Goal: Task Accomplishment & Management: Manage account settings

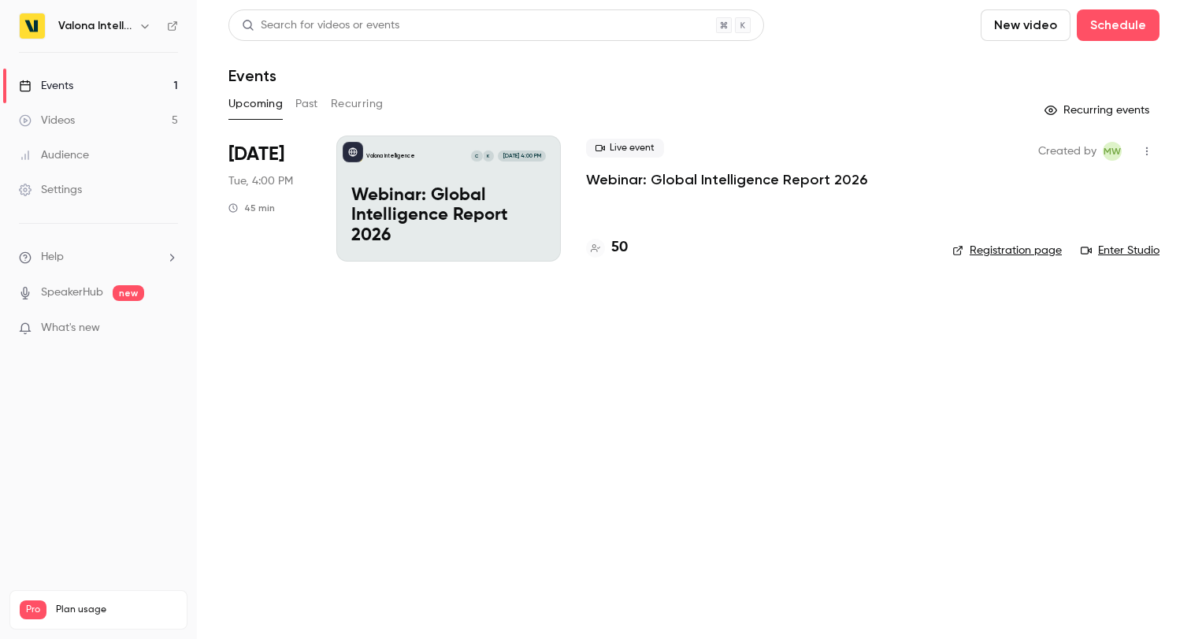
click at [116, 187] on link "Settings" at bounding box center [98, 189] width 197 height 35
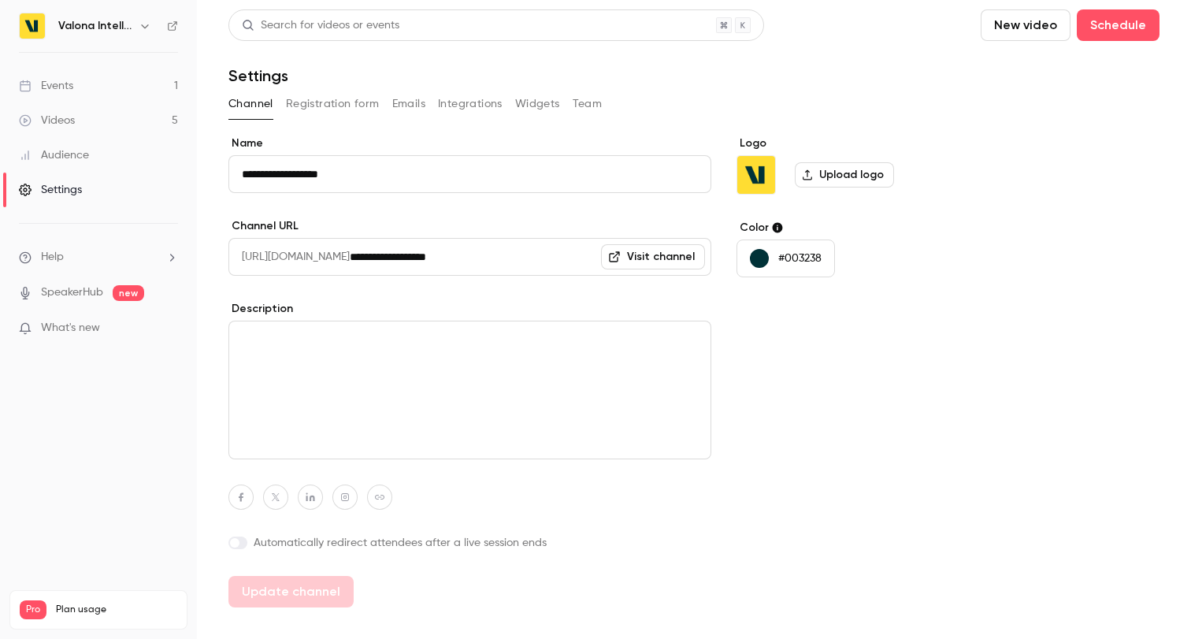
click at [119, 150] on link "Audience" at bounding box center [98, 155] width 197 height 35
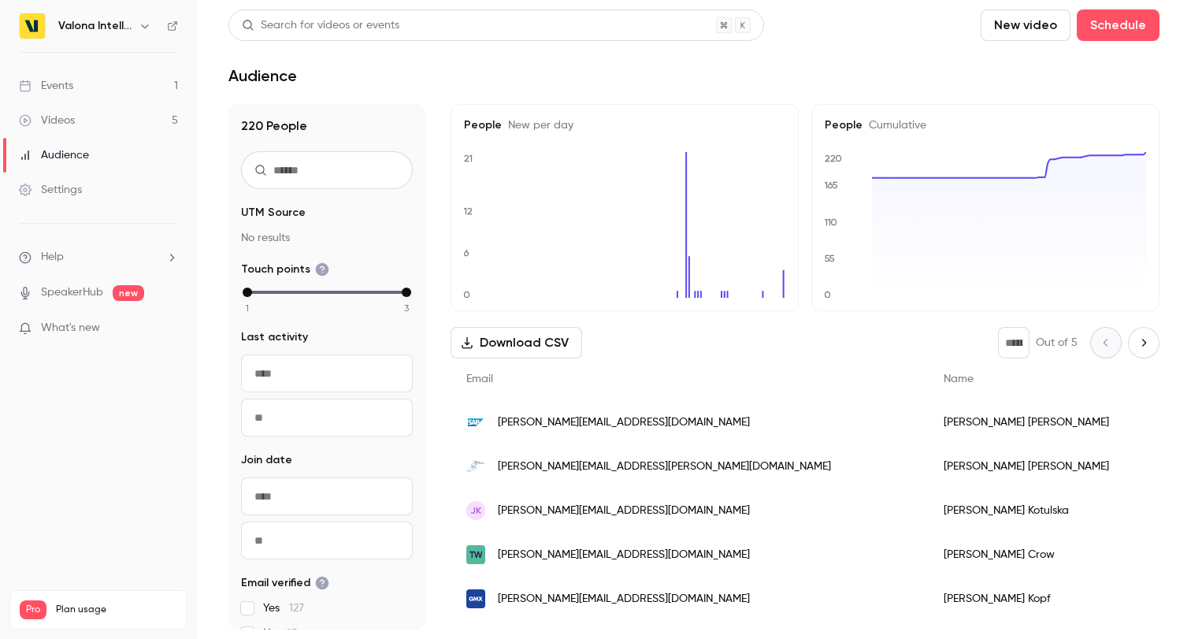
click at [118, 124] on link "Videos 5" at bounding box center [98, 120] width 197 height 35
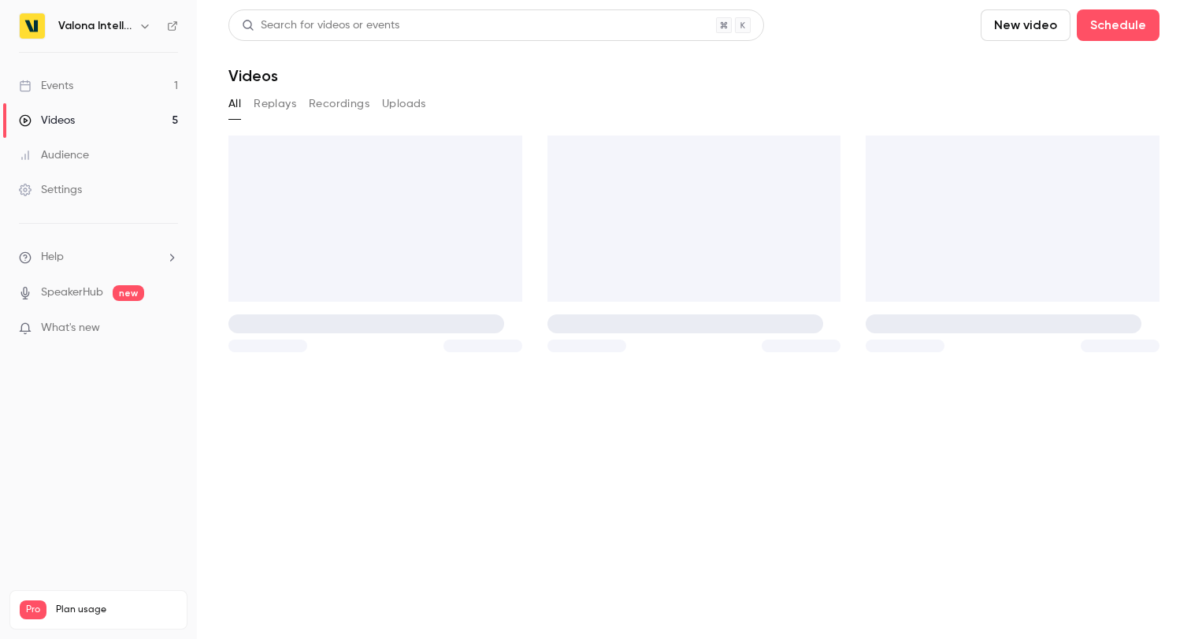
click at [116, 86] on link "Events 1" at bounding box center [98, 86] width 197 height 35
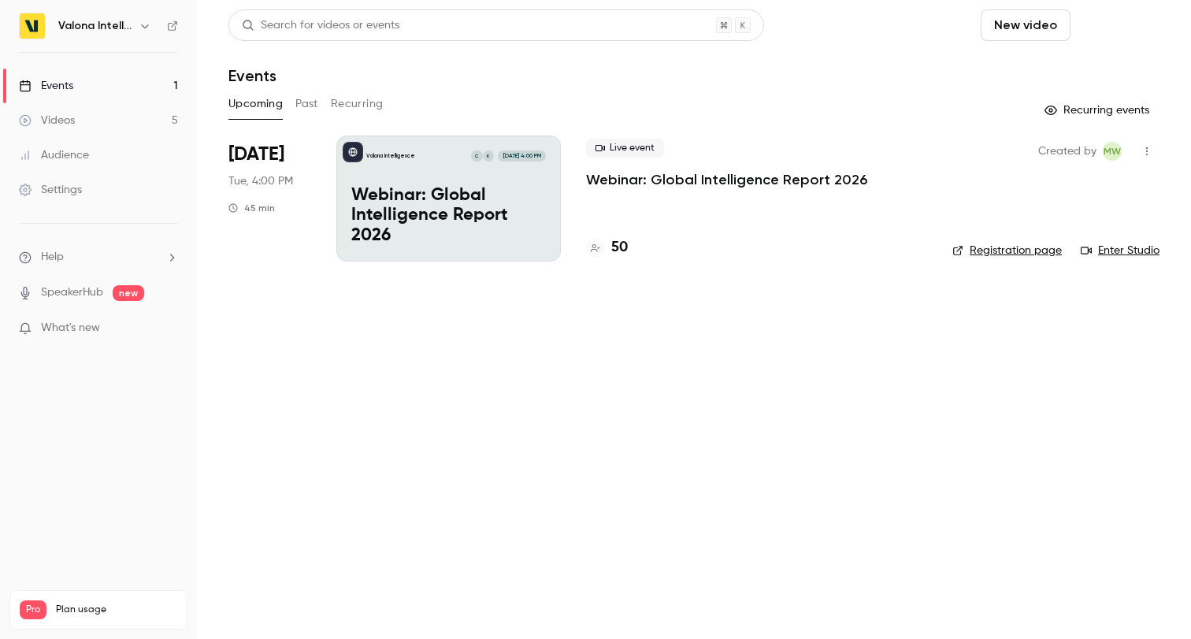
click at [1117, 22] on button "Schedule" at bounding box center [1118, 25] width 83 height 32
click at [1060, 70] on div "One time event" at bounding box center [1086, 69] width 120 height 16
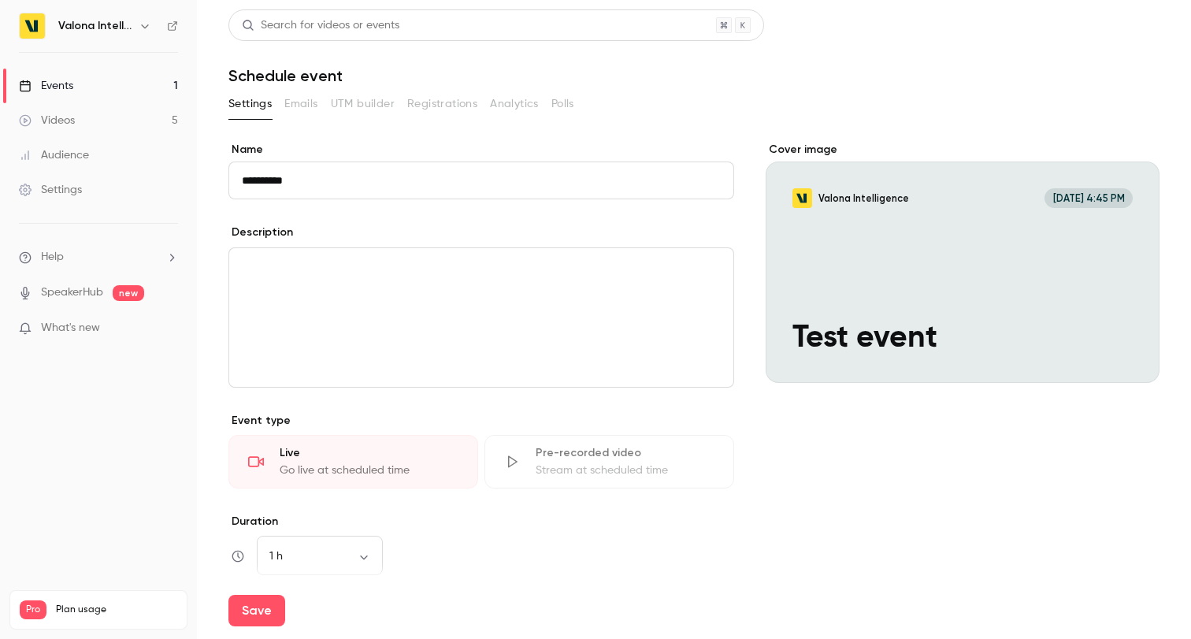
type input "**********"
click at [457, 296] on div "editor" at bounding box center [481, 317] width 504 height 139
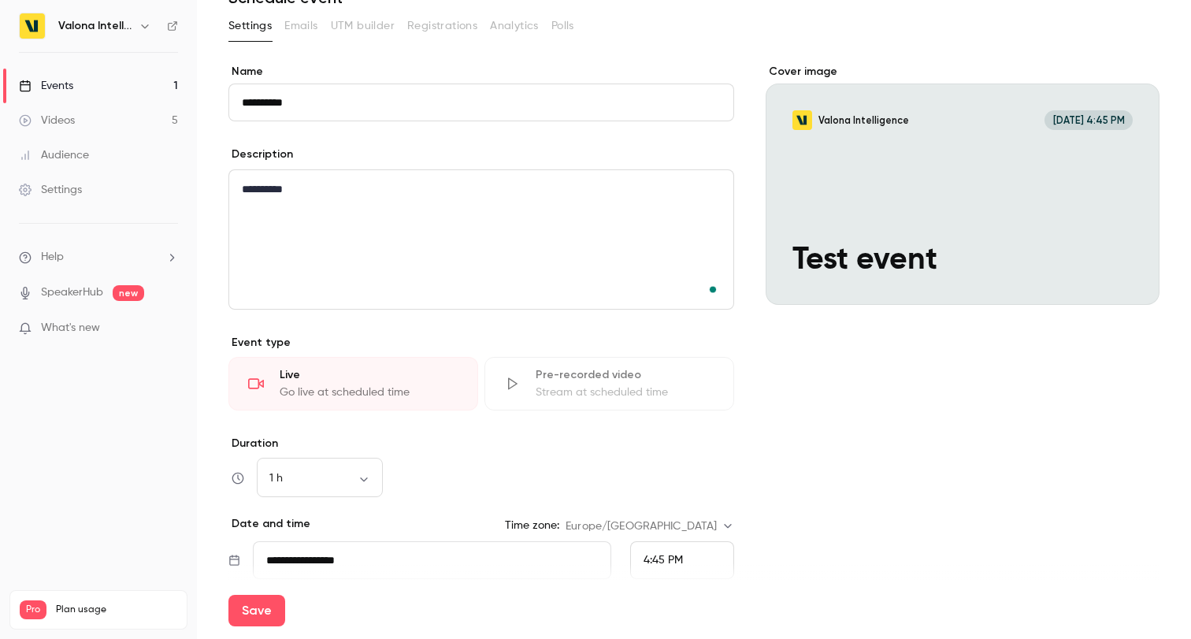
scroll to position [133, 0]
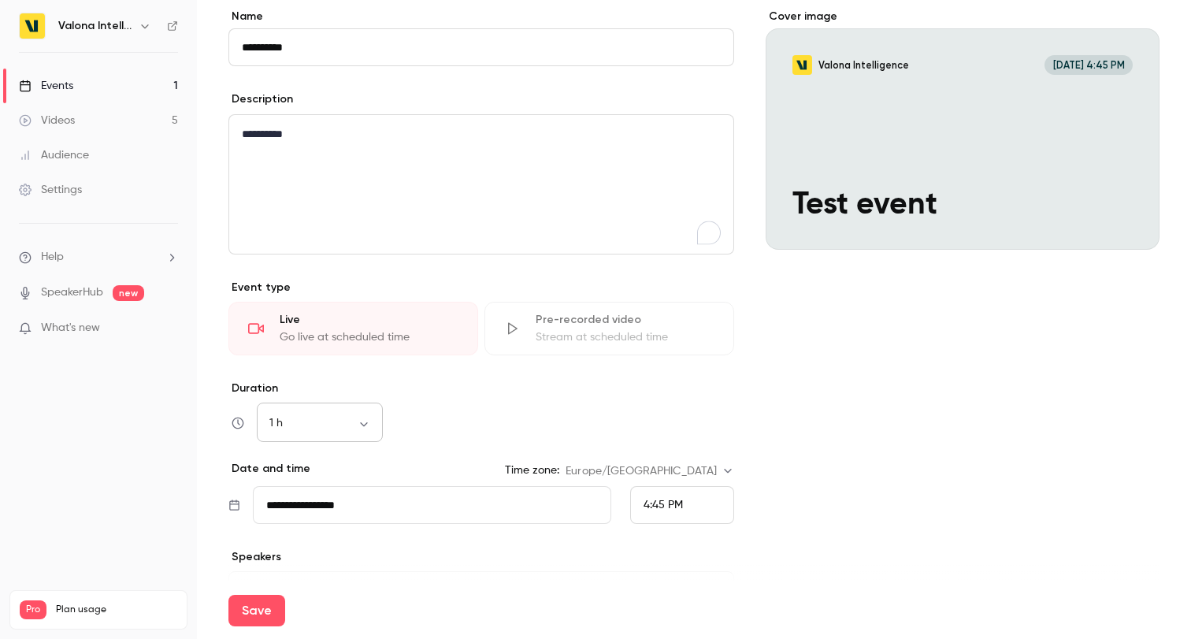
click at [346, 425] on body "**********" at bounding box center [595, 319] width 1191 height 639
click at [332, 499] on li "30 min" at bounding box center [320, 506] width 126 height 41
type input "**"
click at [488, 510] on input "**********" at bounding box center [432, 505] width 358 height 38
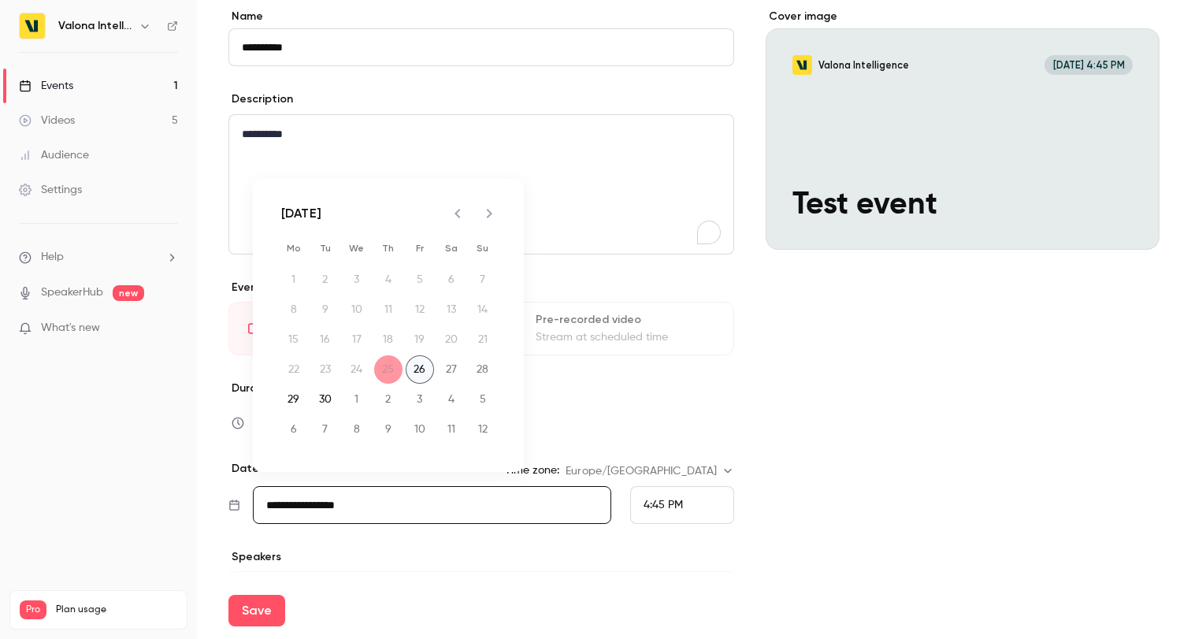
click at [421, 365] on button "26" at bounding box center [420, 369] width 28 height 28
type input "**********"
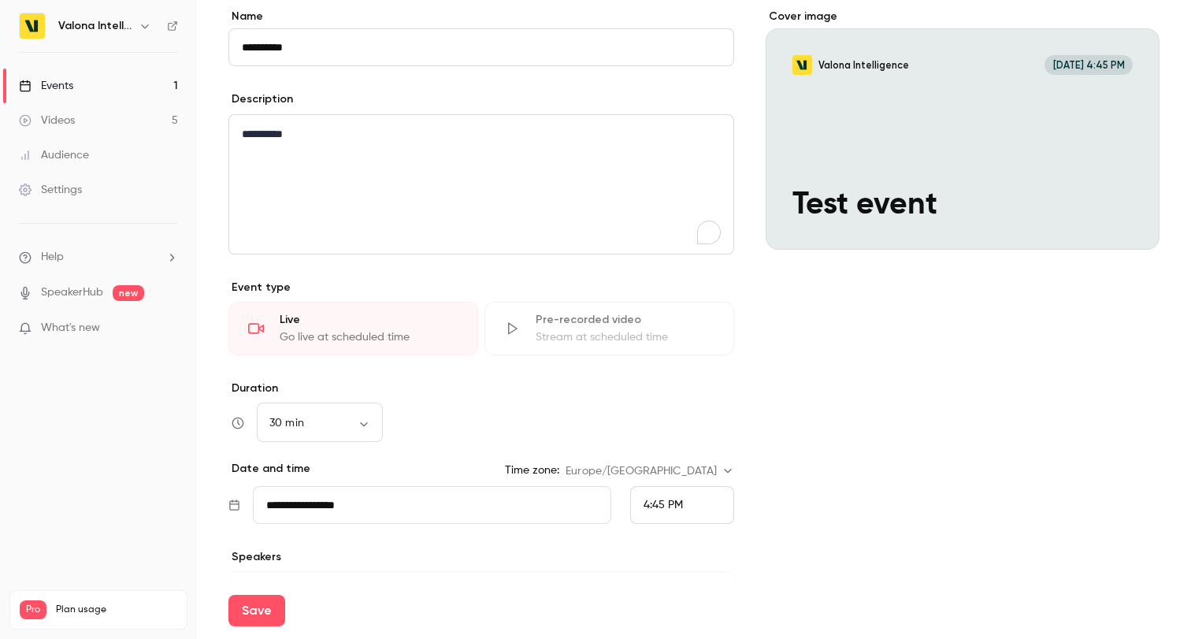
click at [658, 499] on span "4:45 PM" at bounding box center [663, 504] width 39 height 11
click at [350, 426] on div at bounding box center [595, 319] width 1191 height 639
click at [367, 423] on body "**********" at bounding box center [595, 319] width 1191 height 639
click at [332, 476] on li "15 min" at bounding box center [320, 474] width 126 height 41
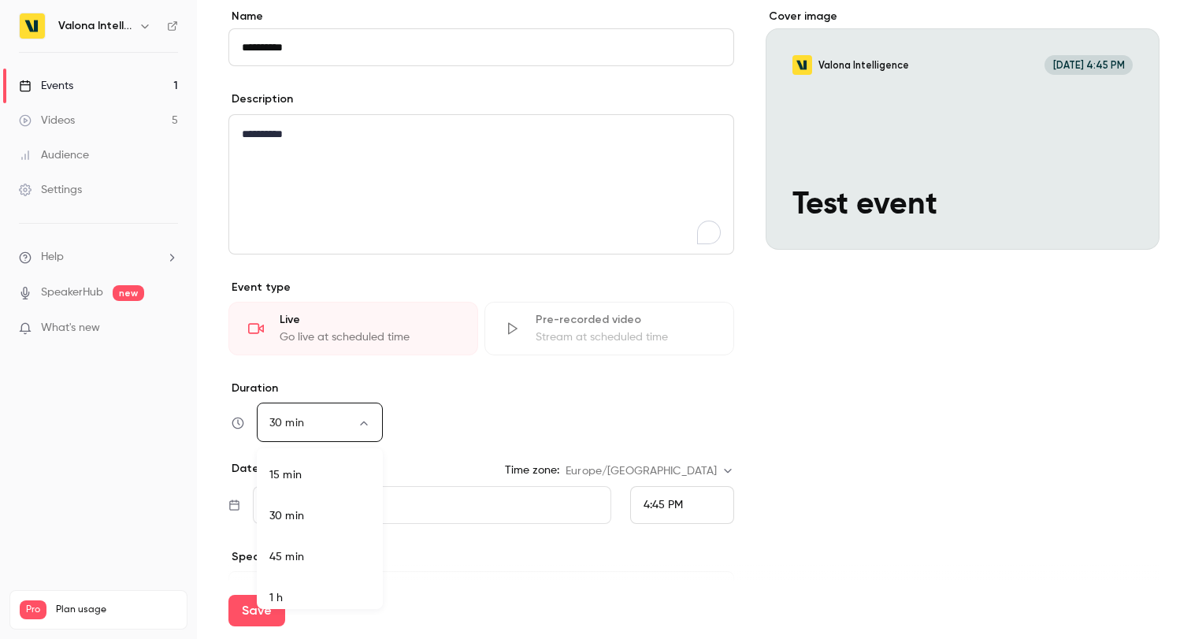
type input "**"
click at [647, 499] on div "4:45 PM" at bounding box center [663, 505] width 39 height 17
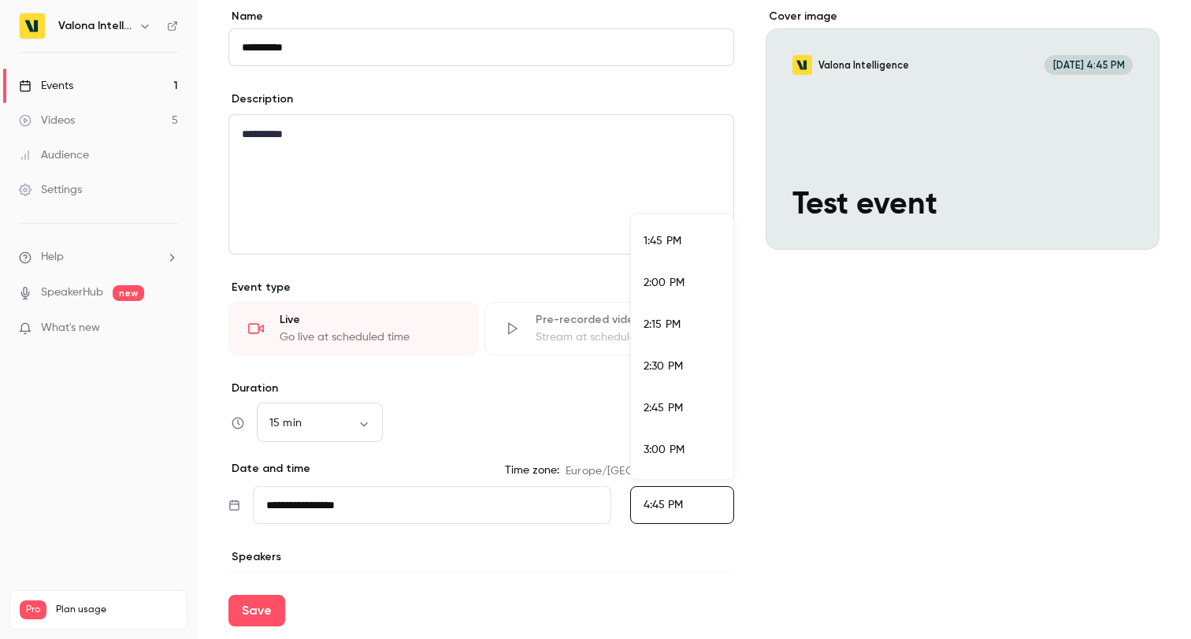
click at [663, 403] on span "2:45 PM" at bounding box center [663, 407] width 39 height 11
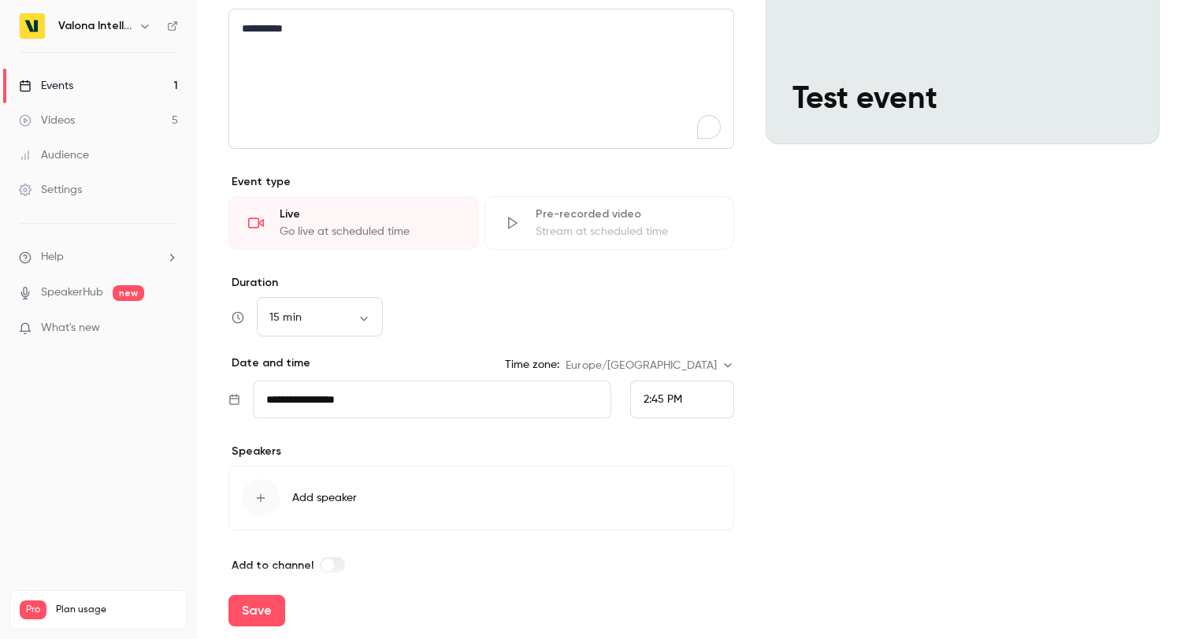
scroll to position [256, 0]
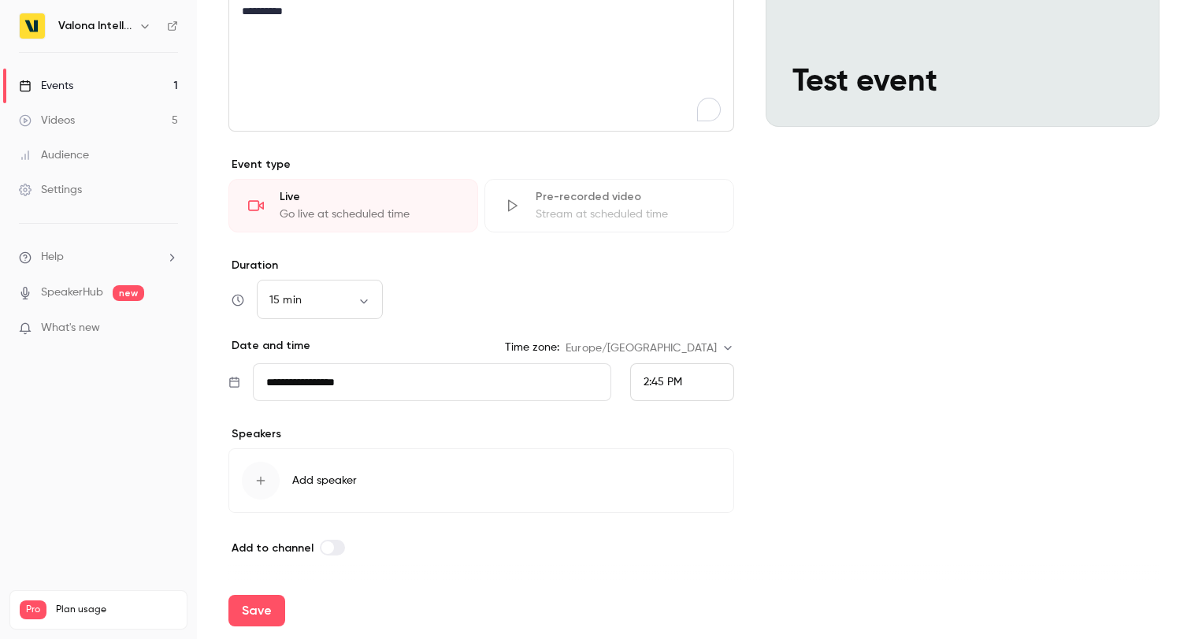
click at [495, 473] on button "Add speaker" at bounding box center [481, 480] width 506 height 65
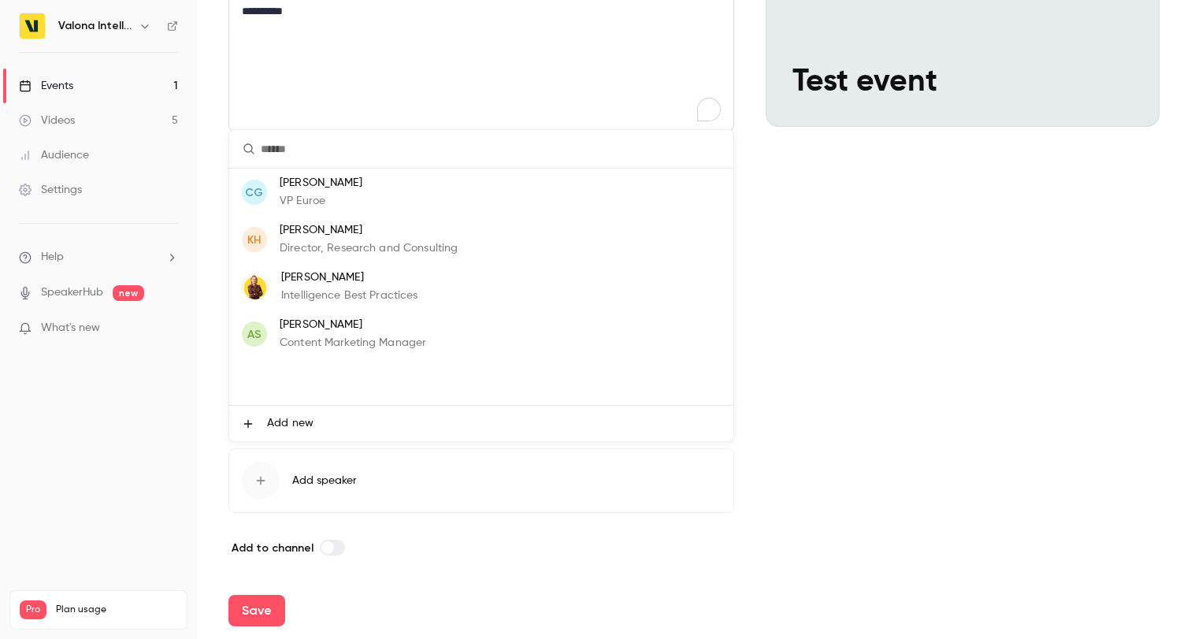
click at [424, 208] on li "[PERSON_NAME] [PERSON_NAME] Euroe" at bounding box center [481, 192] width 504 height 47
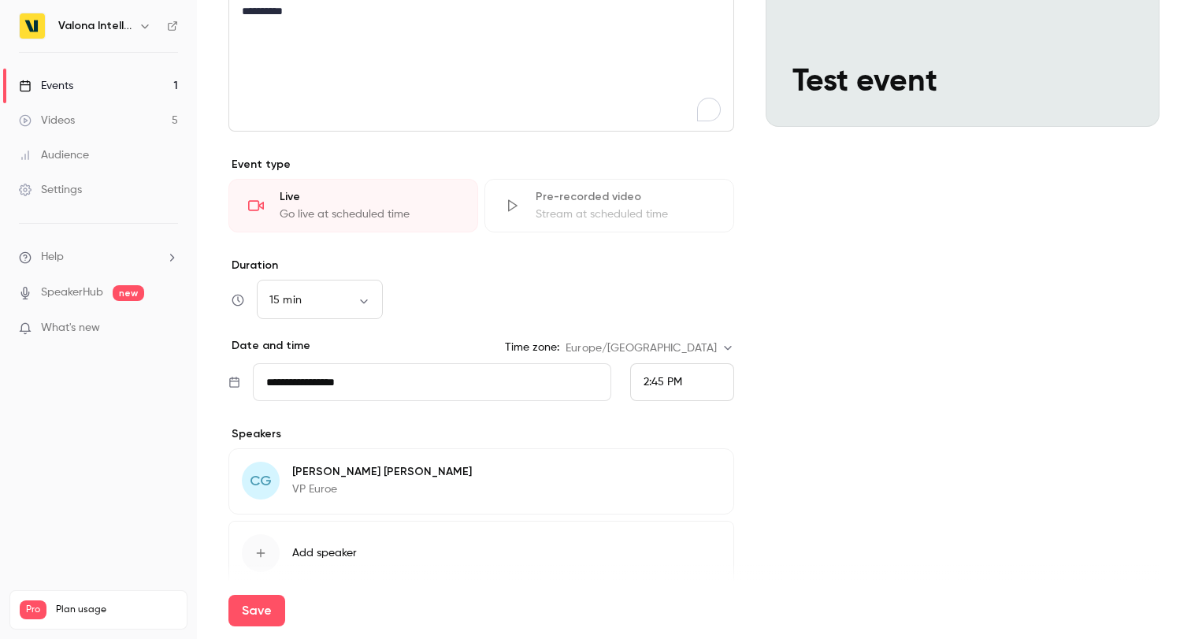
click at [312, 543] on button "Add speaker" at bounding box center [481, 553] width 506 height 65
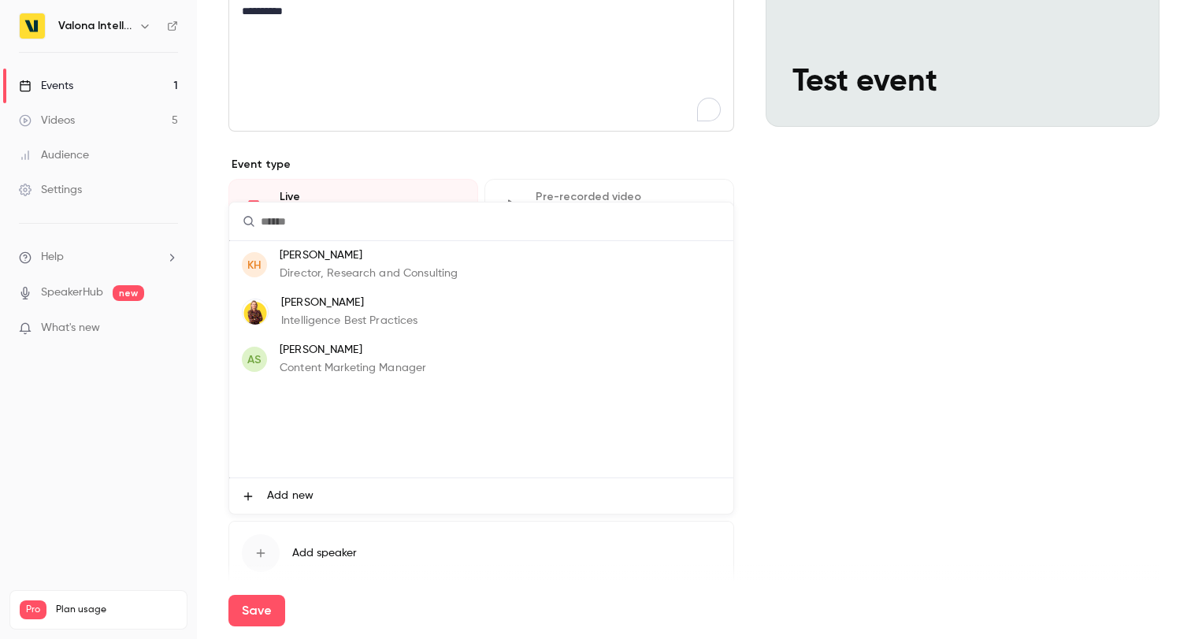
click at [359, 276] on p "Director, Research and Consulting" at bounding box center [369, 273] width 178 height 17
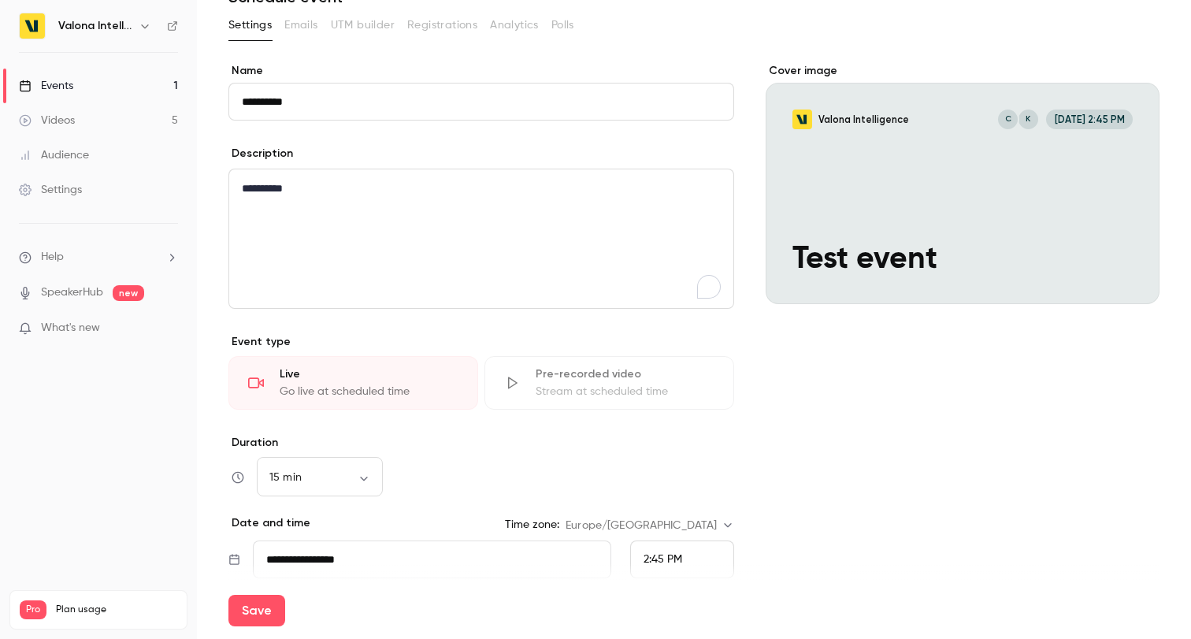
scroll to position [0, 0]
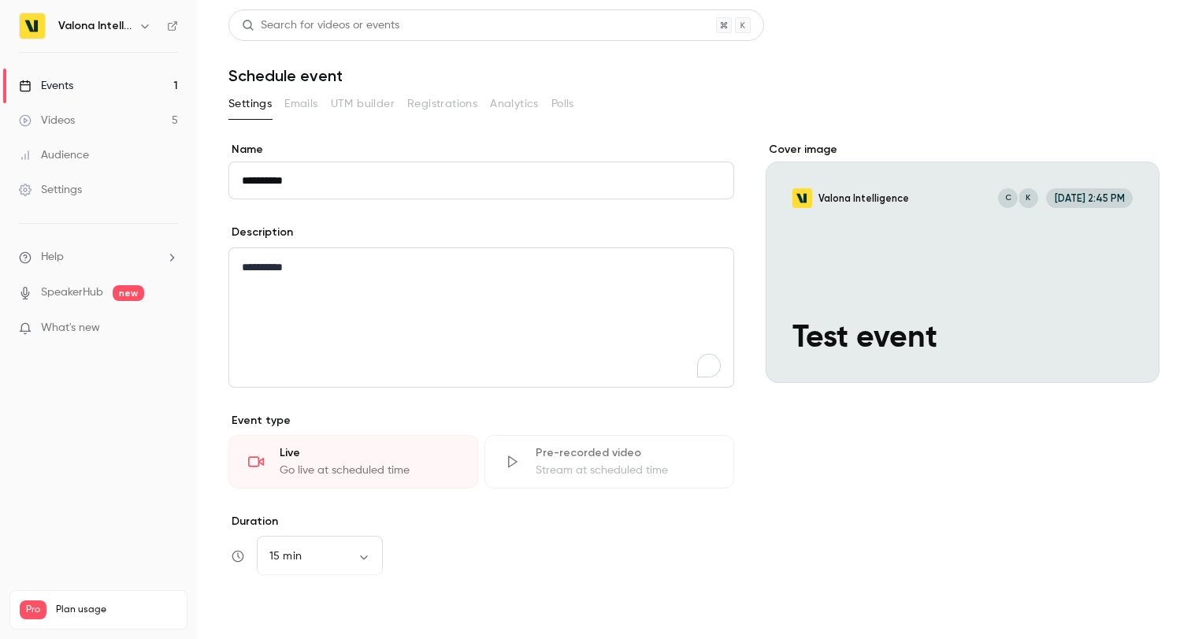
click at [254, 612] on button "Save" at bounding box center [256, 611] width 57 height 32
type input "**"
type input "**********"
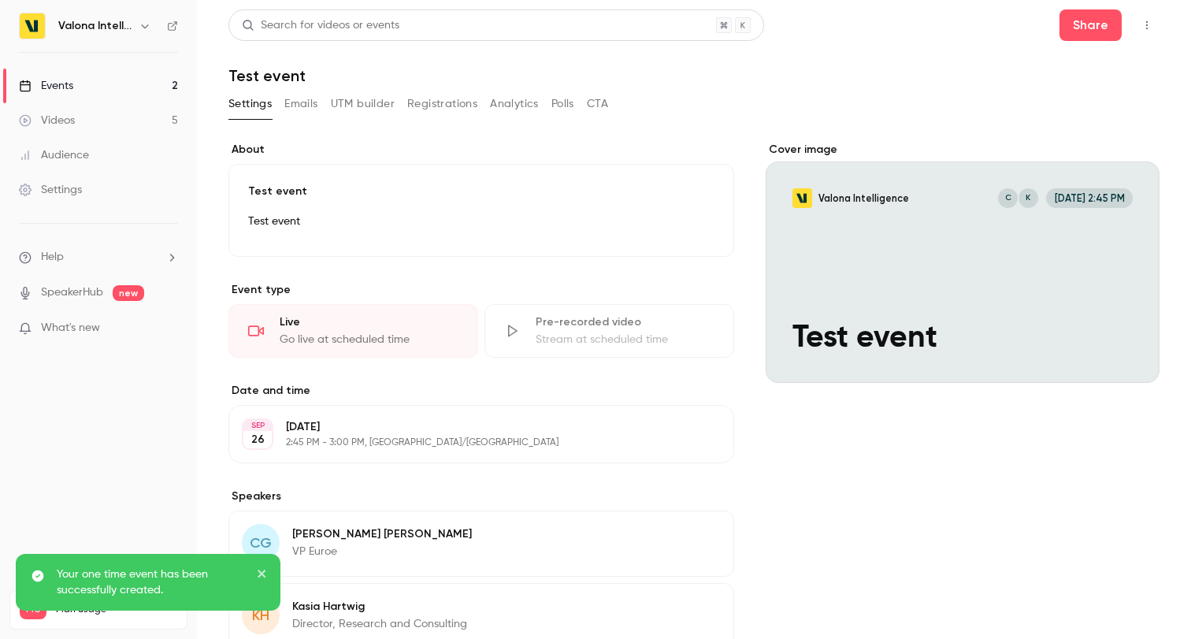
click at [305, 111] on button "Emails" at bounding box center [300, 103] width 33 height 25
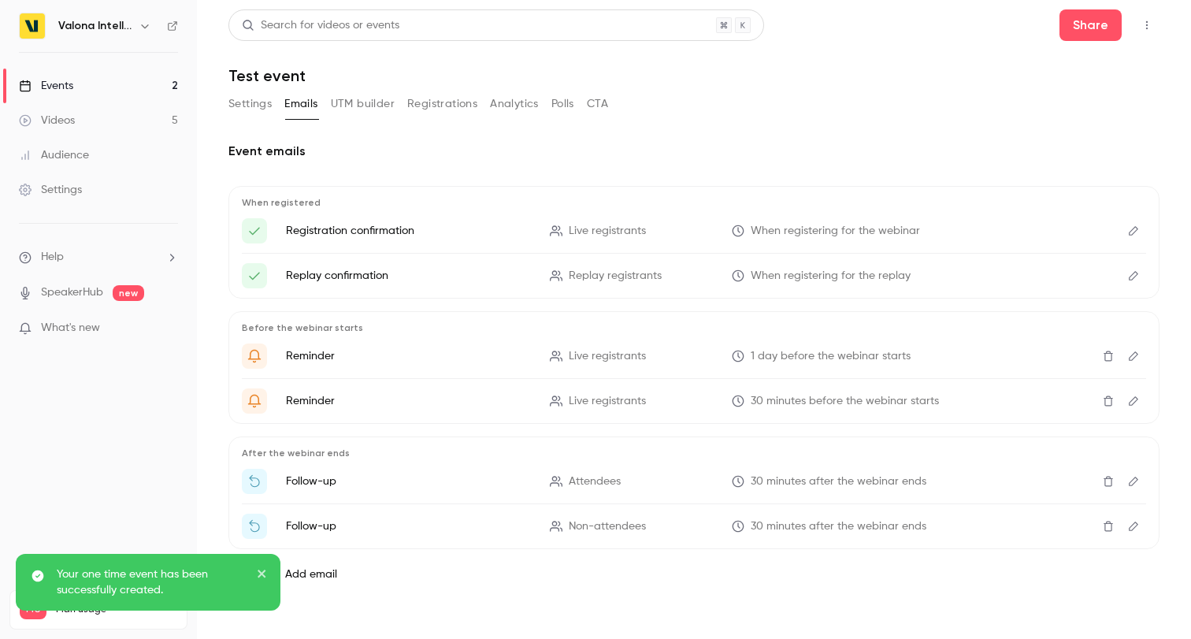
click at [375, 103] on button "UTM builder" at bounding box center [363, 103] width 64 height 25
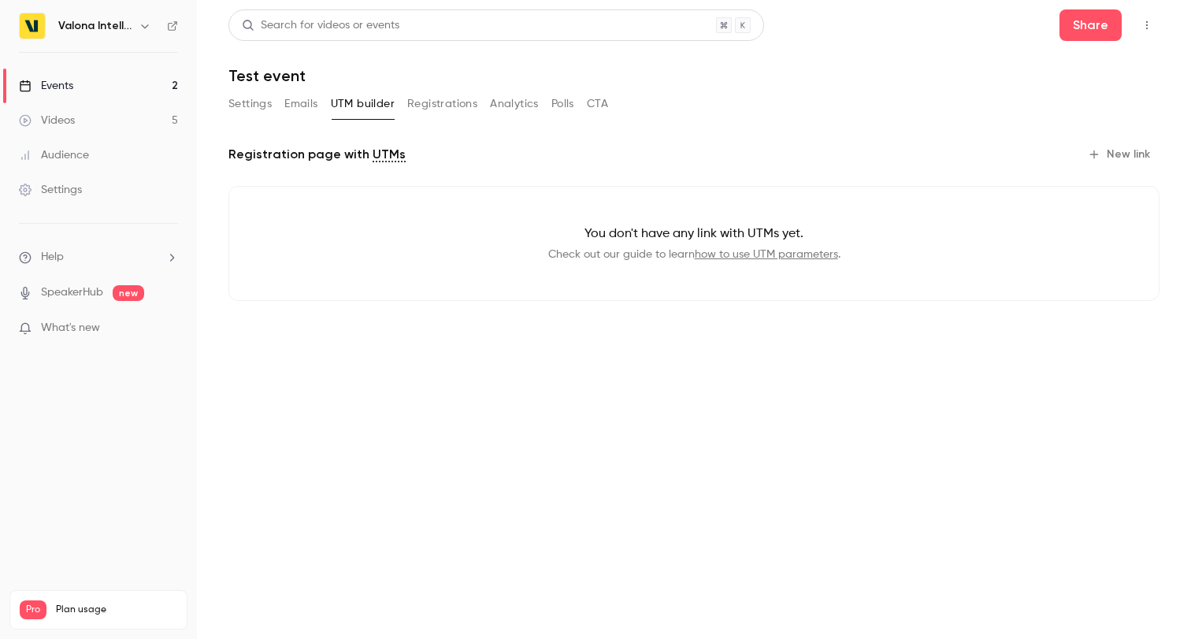
click at [431, 98] on button "Registrations" at bounding box center [442, 103] width 70 height 25
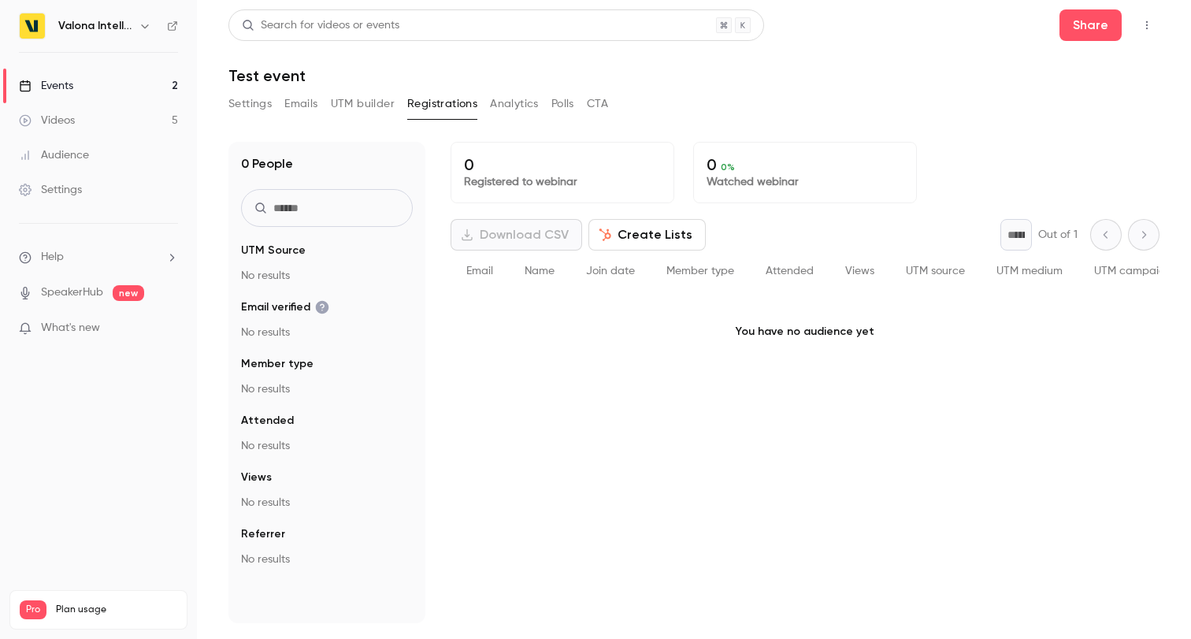
click at [514, 98] on button "Analytics" at bounding box center [514, 103] width 49 height 25
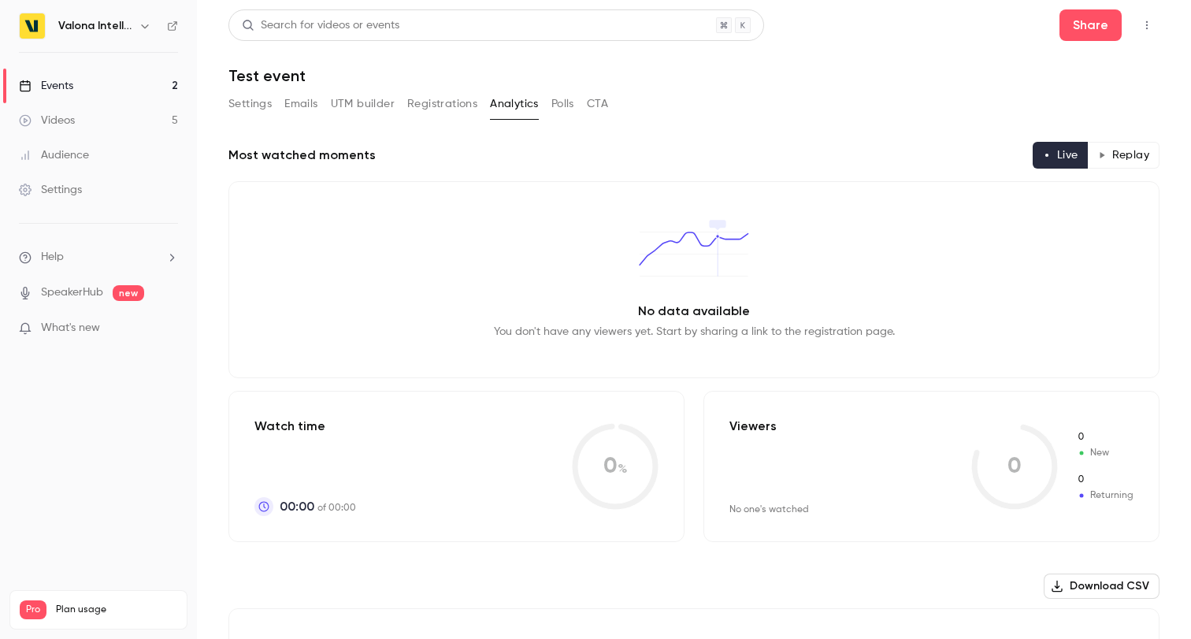
click at [568, 100] on button "Polls" at bounding box center [562, 103] width 23 height 25
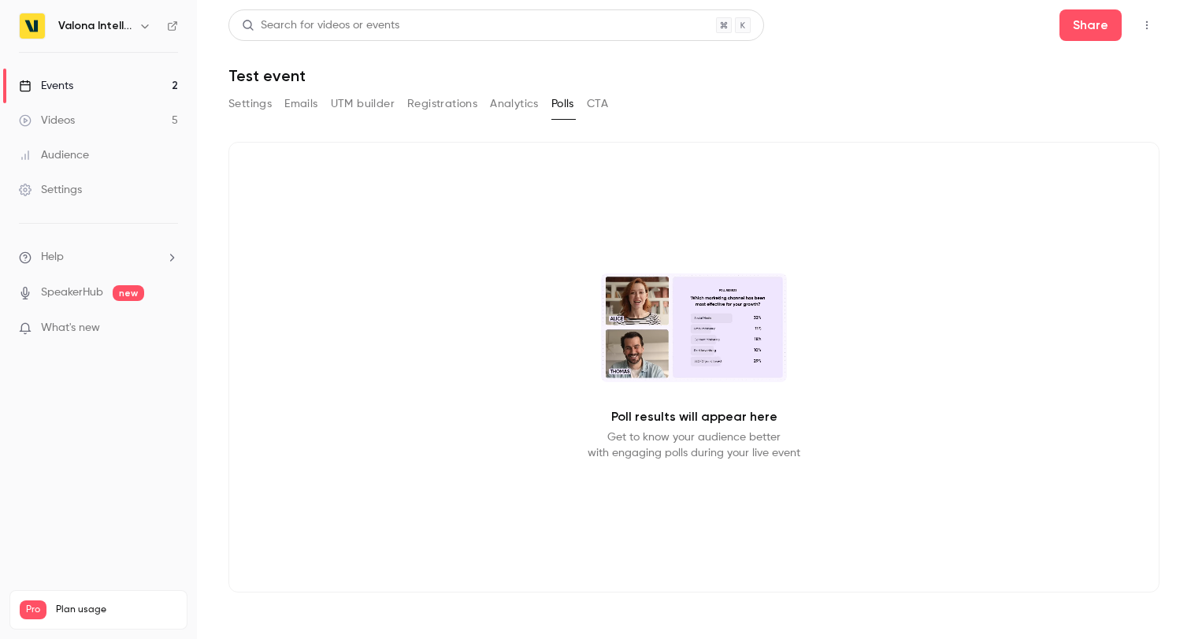
click at [596, 103] on button "CTA" at bounding box center [597, 103] width 21 height 25
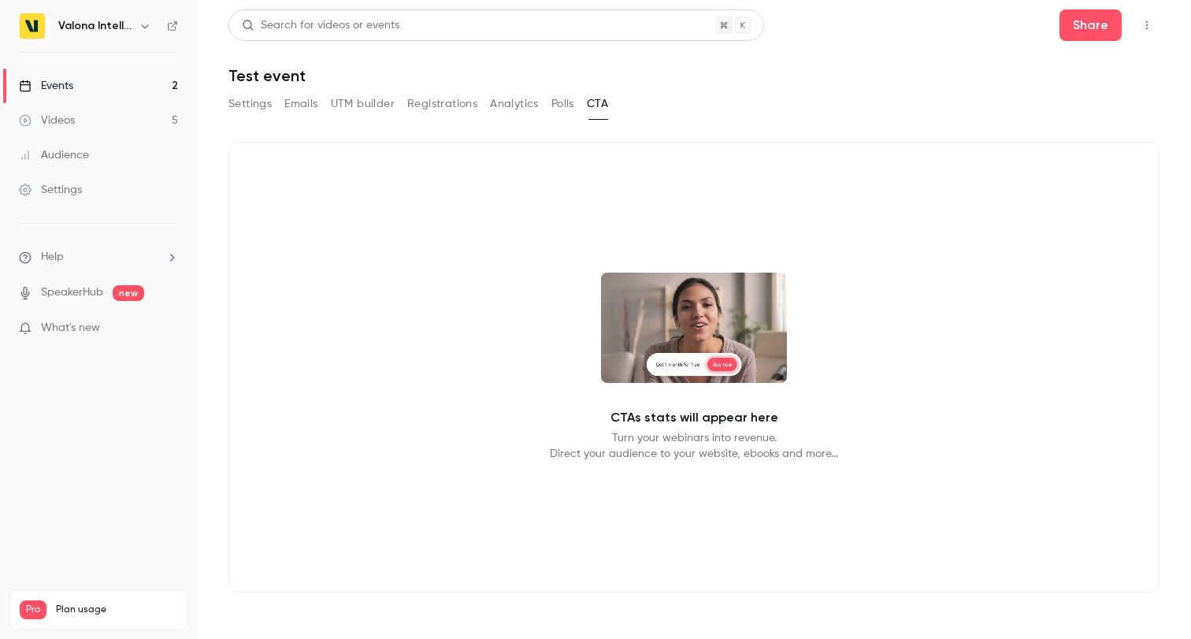
click at [1144, 32] on button "button" at bounding box center [1146, 25] width 25 height 25
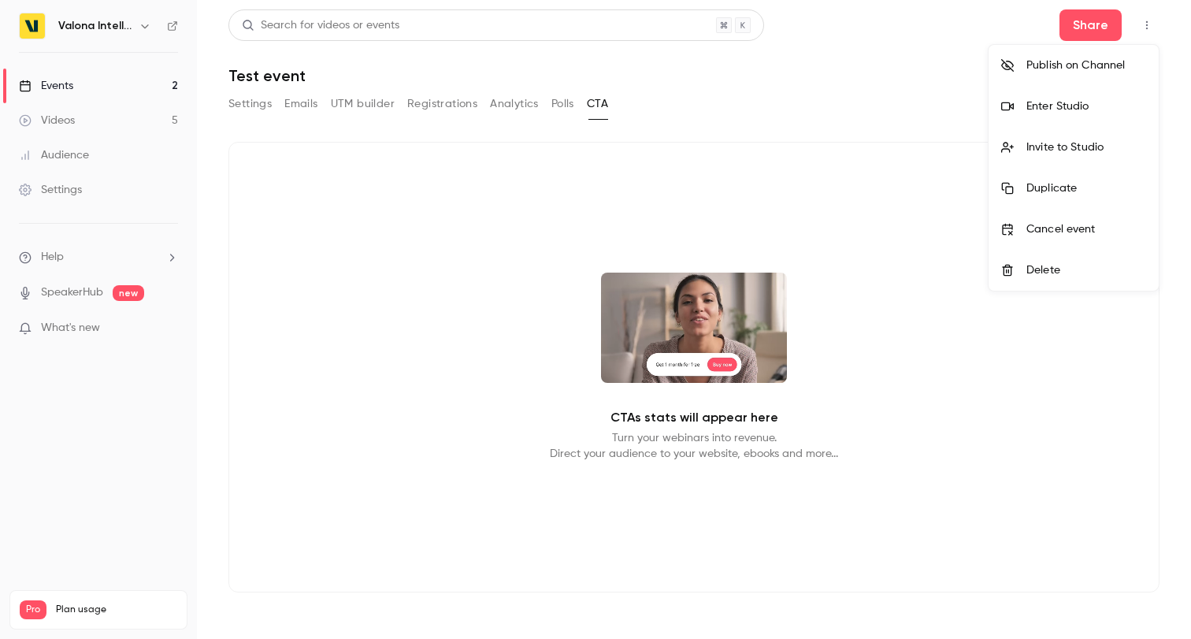
click at [1087, 154] on div "Invite to Studio" at bounding box center [1086, 147] width 120 height 16
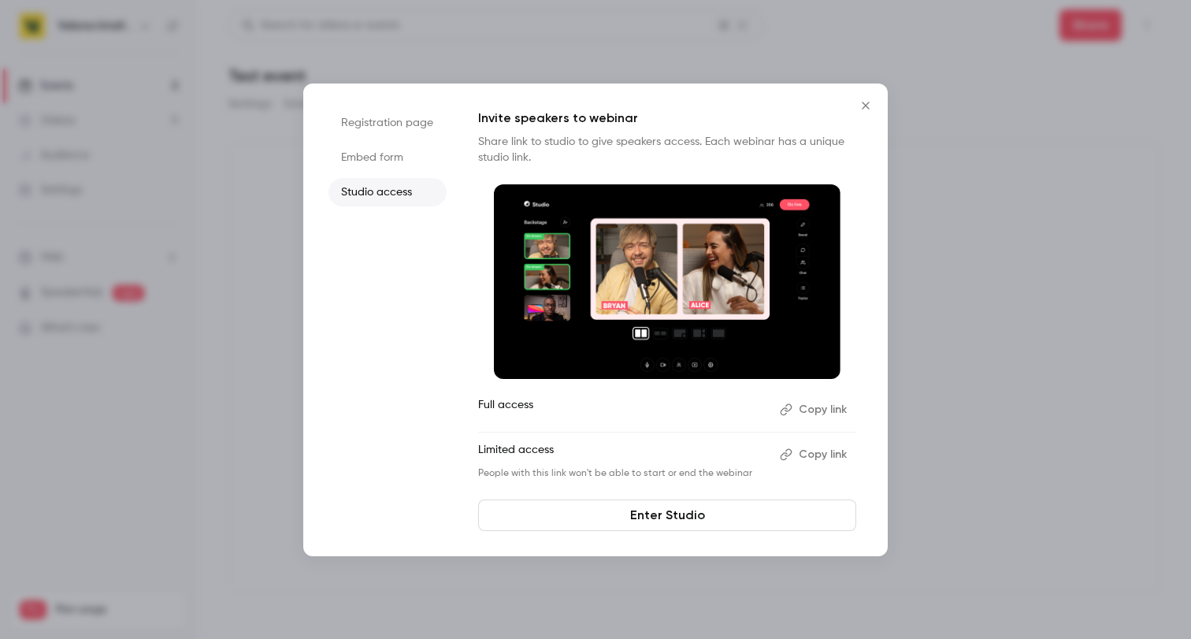
click at [378, 150] on li "Embed form" at bounding box center [387, 157] width 118 height 28
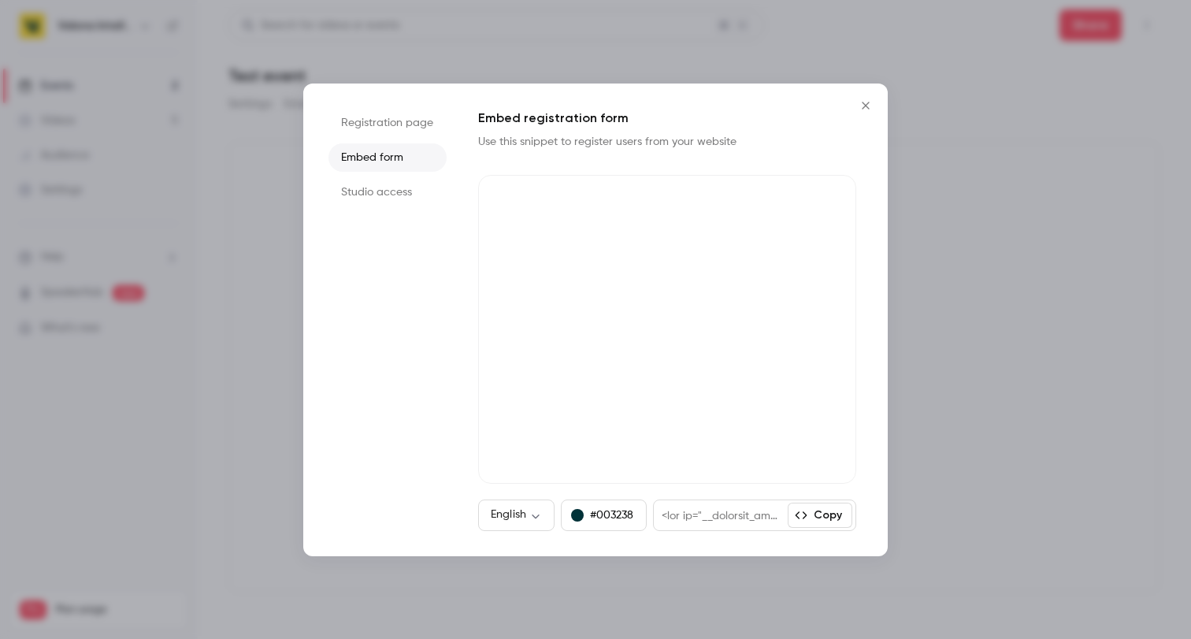
click at [384, 124] on li "Registration page" at bounding box center [387, 123] width 118 height 28
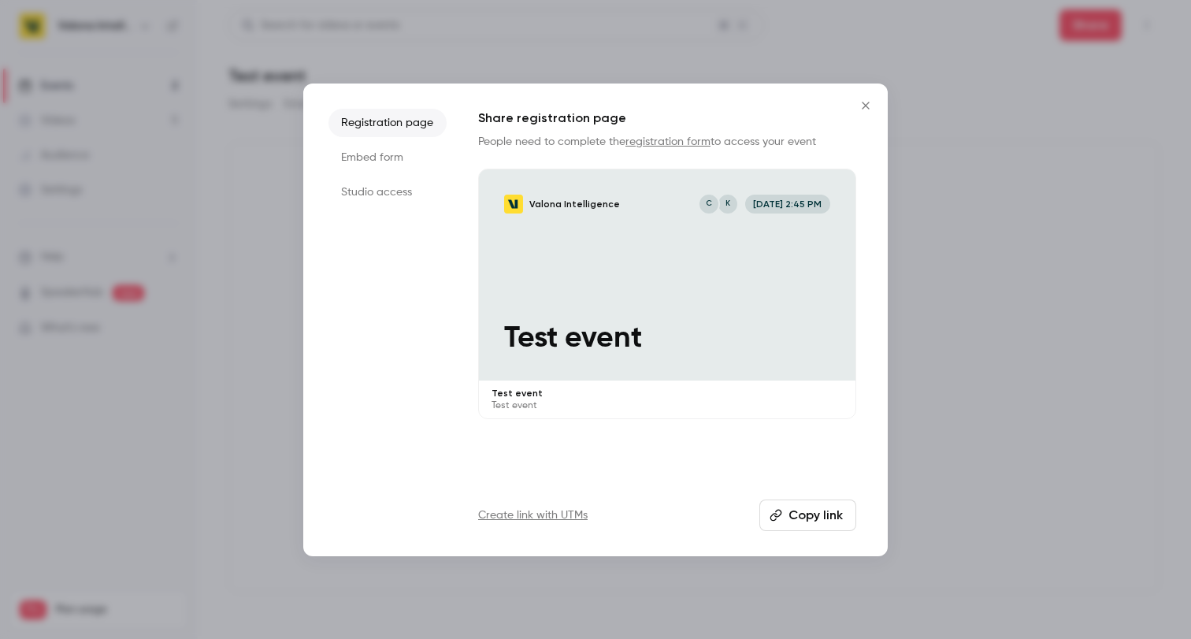
click at [384, 156] on li "Embed form" at bounding box center [387, 157] width 118 height 28
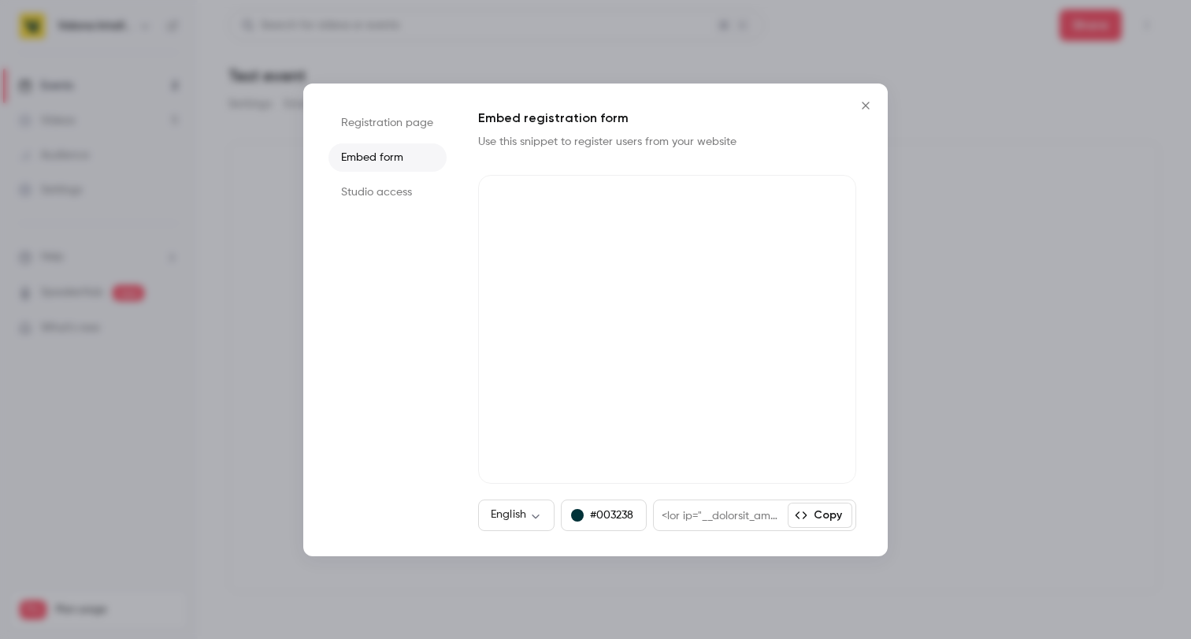
click at [380, 196] on li "Studio access" at bounding box center [387, 192] width 118 height 28
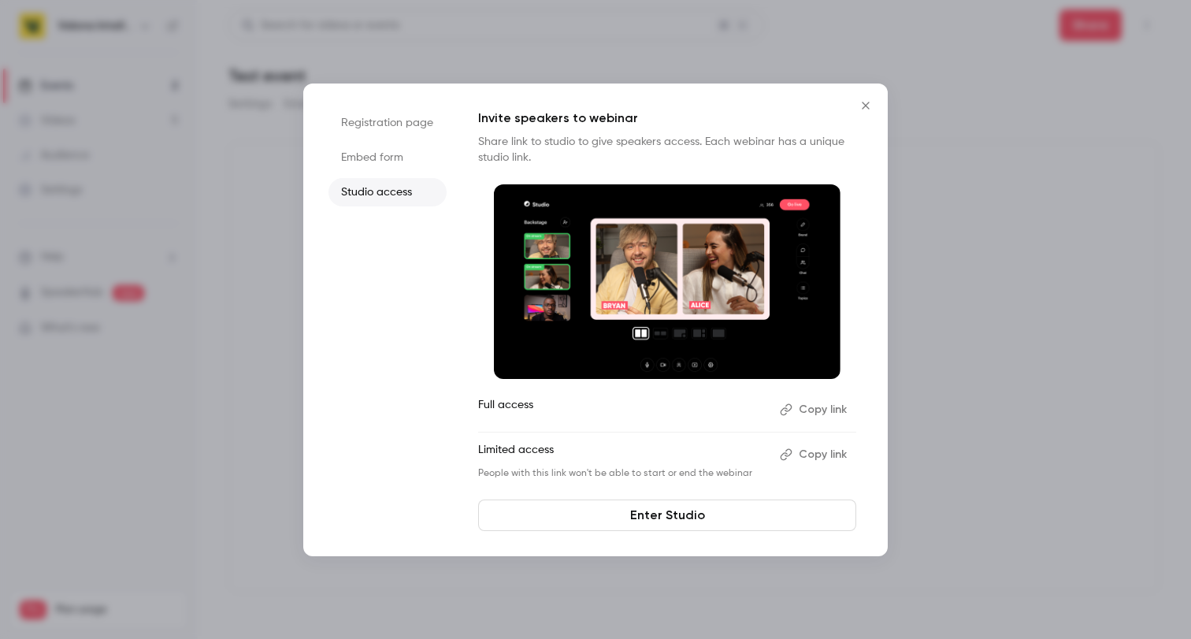
click at [810, 453] on button "Copy link" at bounding box center [814, 454] width 83 height 25
click at [696, 519] on link "Enter Studio" at bounding box center [667, 515] width 378 height 32
click at [864, 112] on button "Close" at bounding box center [866, 106] width 32 height 32
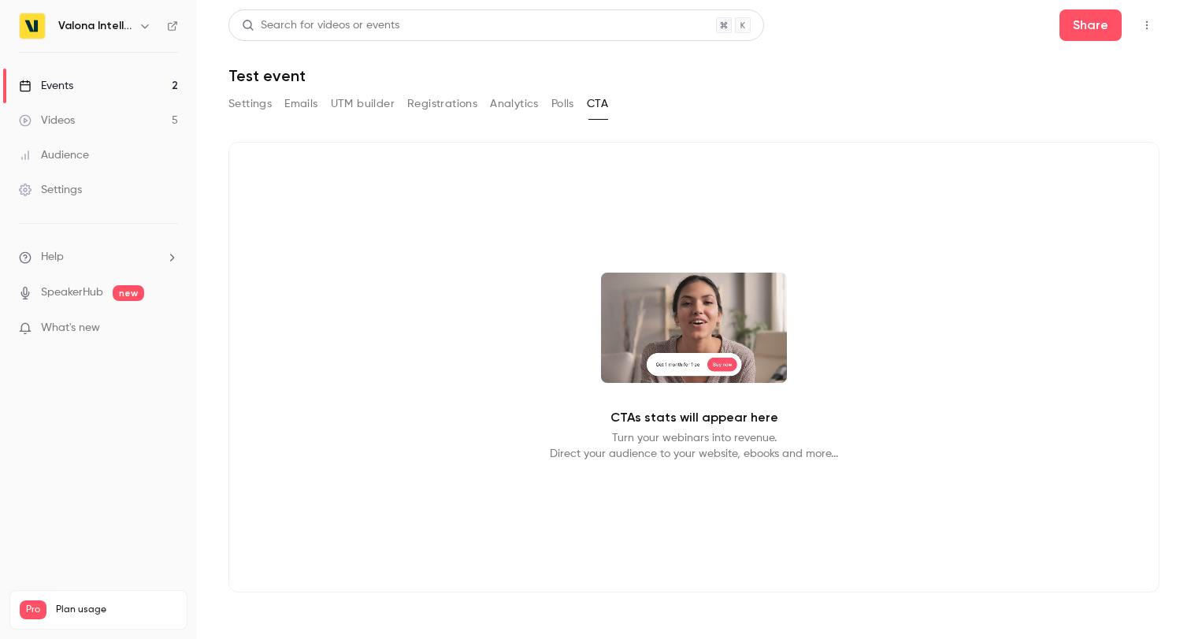
click at [486, 441] on div "CTAs stats will appear here Turn your webinars into revenue. Direct your audien…" at bounding box center [693, 367] width 931 height 451
click at [354, 104] on button "UTM builder" at bounding box center [363, 103] width 64 height 25
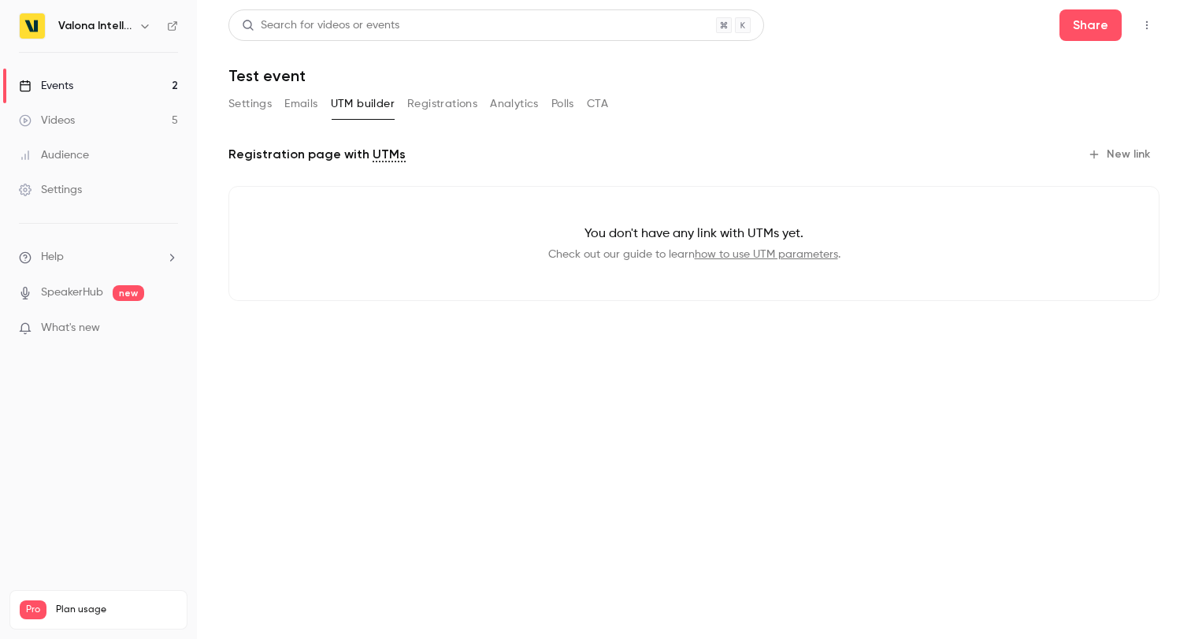
click at [424, 102] on button "Registrations" at bounding box center [442, 103] width 70 height 25
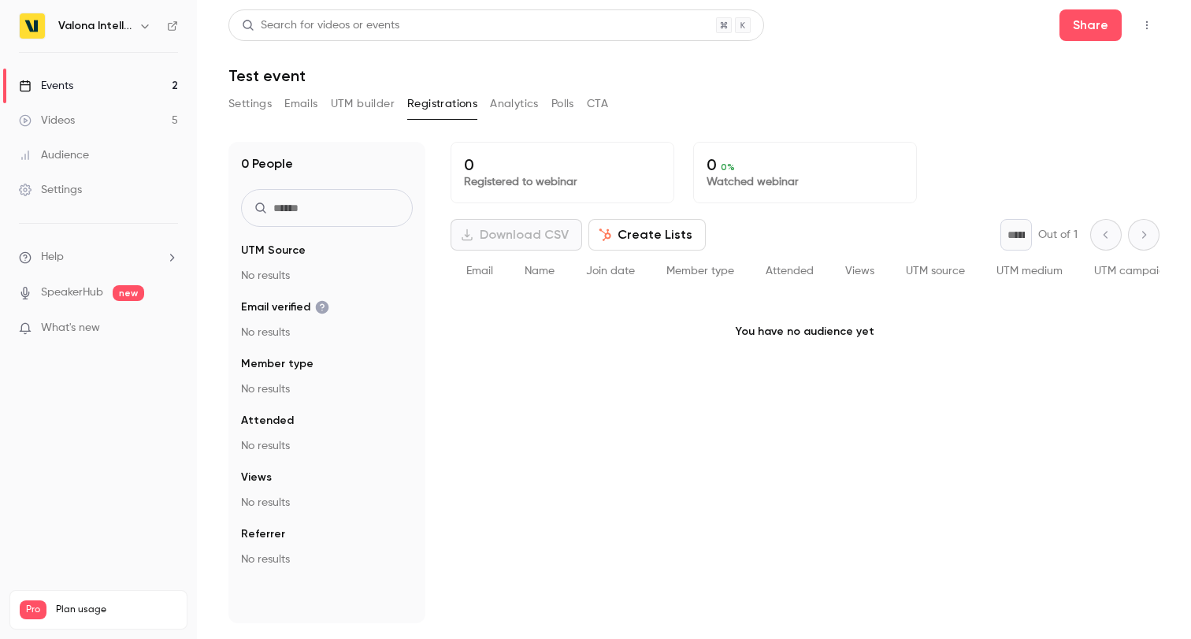
click at [517, 98] on button "Analytics" at bounding box center [514, 103] width 49 height 25
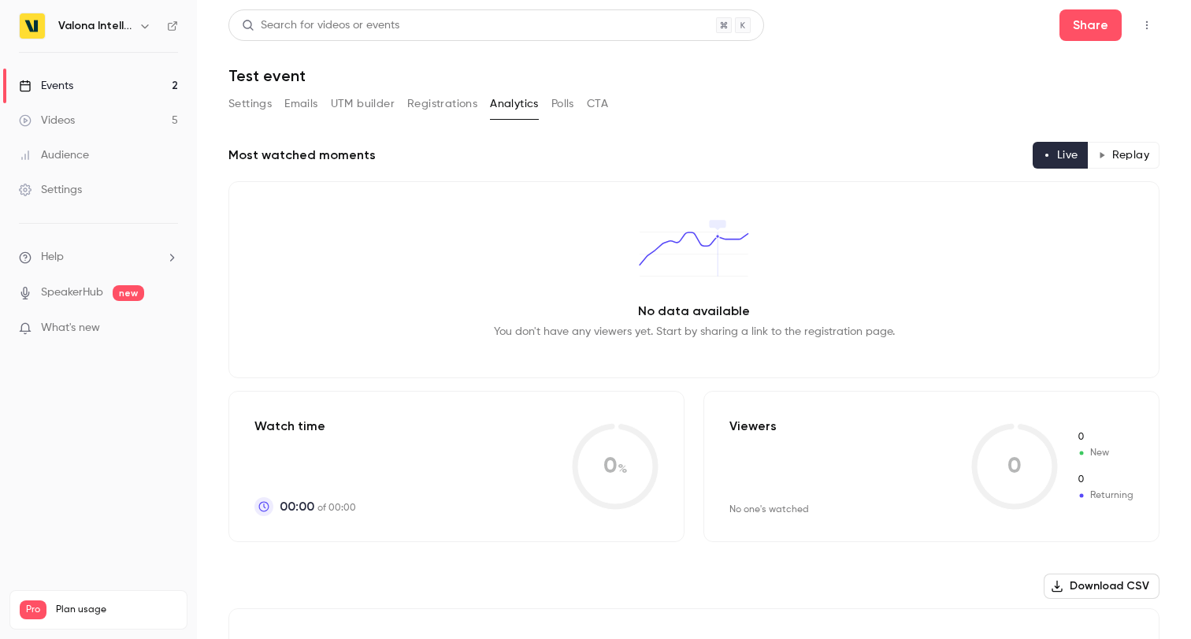
click at [569, 95] on button "Polls" at bounding box center [562, 103] width 23 height 25
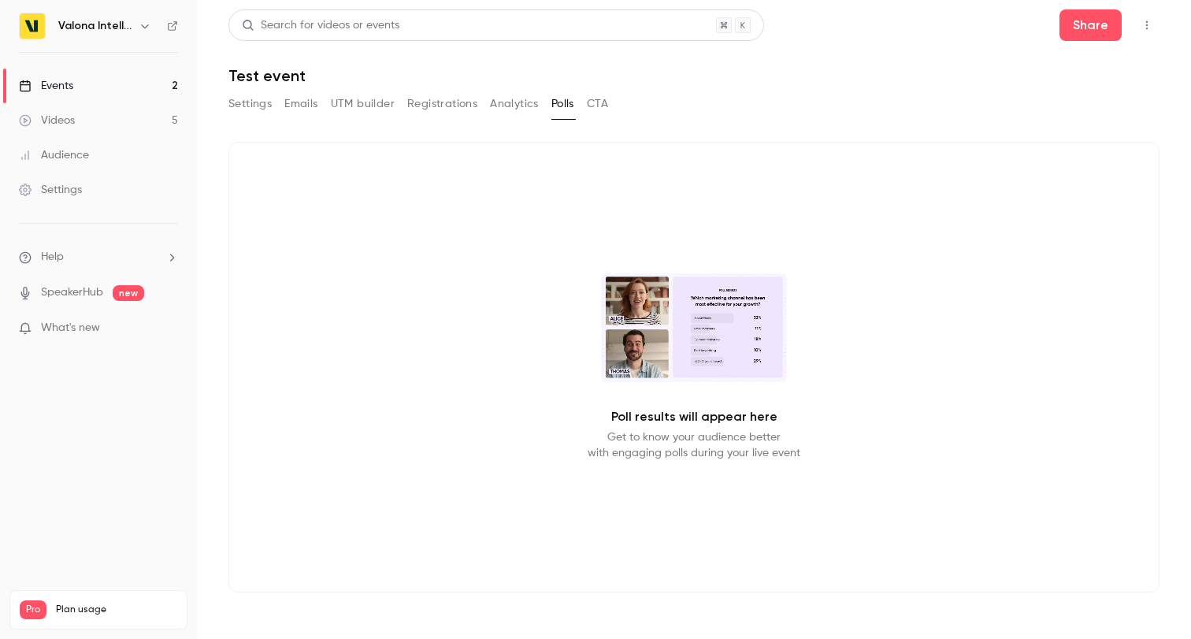
click at [614, 98] on div "Settings Emails UTM builder Registrations Analytics Polls CTA" at bounding box center [693, 107] width 931 height 32
click at [594, 102] on button "CTA" at bounding box center [597, 103] width 21 height 25
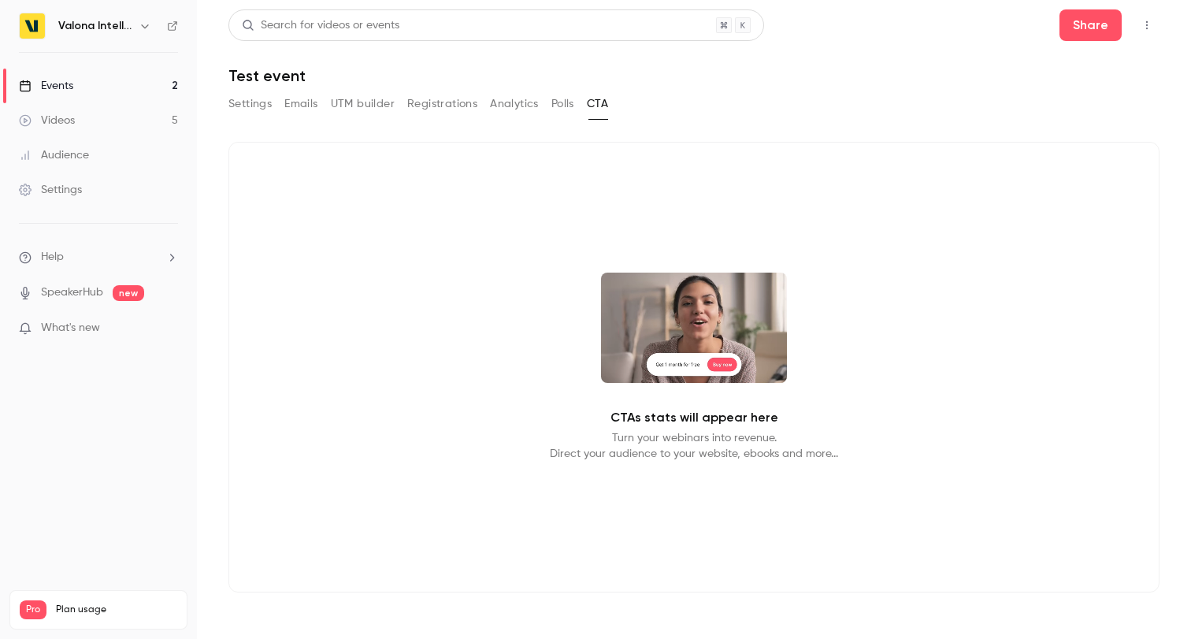
click at [551, 106] on button "Polls" at bounding box center [562, 103] width 23 height 25
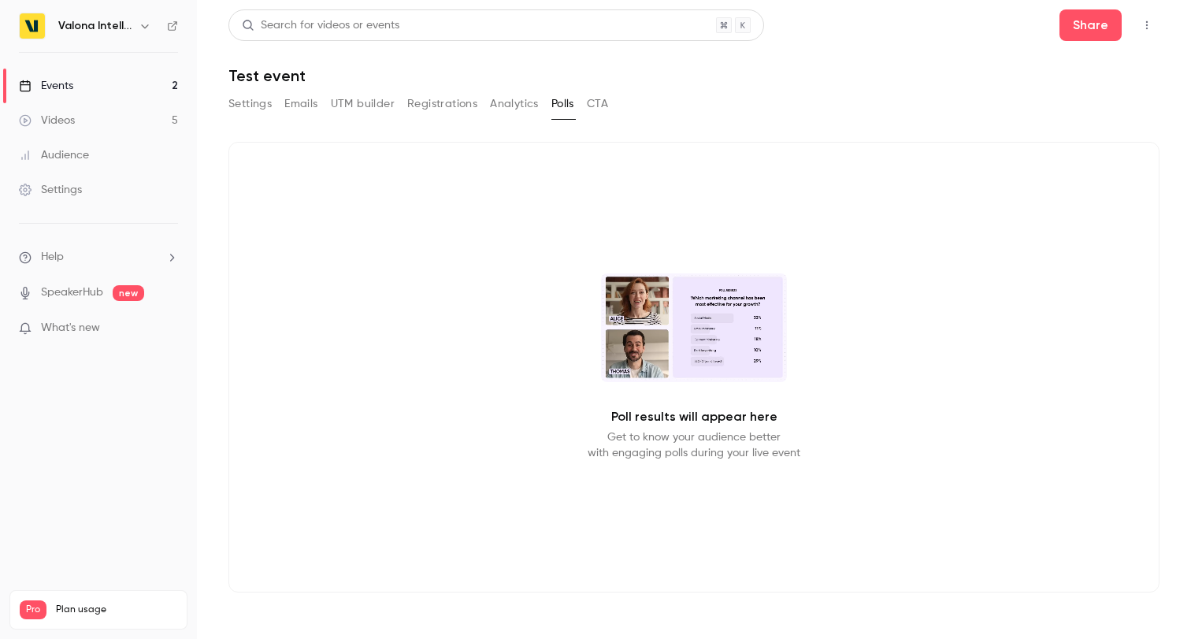
click at [581, 102] on div "Settings Emails UTM builder Registrations Analytics Polls CTA" at bounding box center [418, 103] width 380 height 25
click at [592, 106] on button "CTA" at bounding box center [597, 103] width 21 height 25
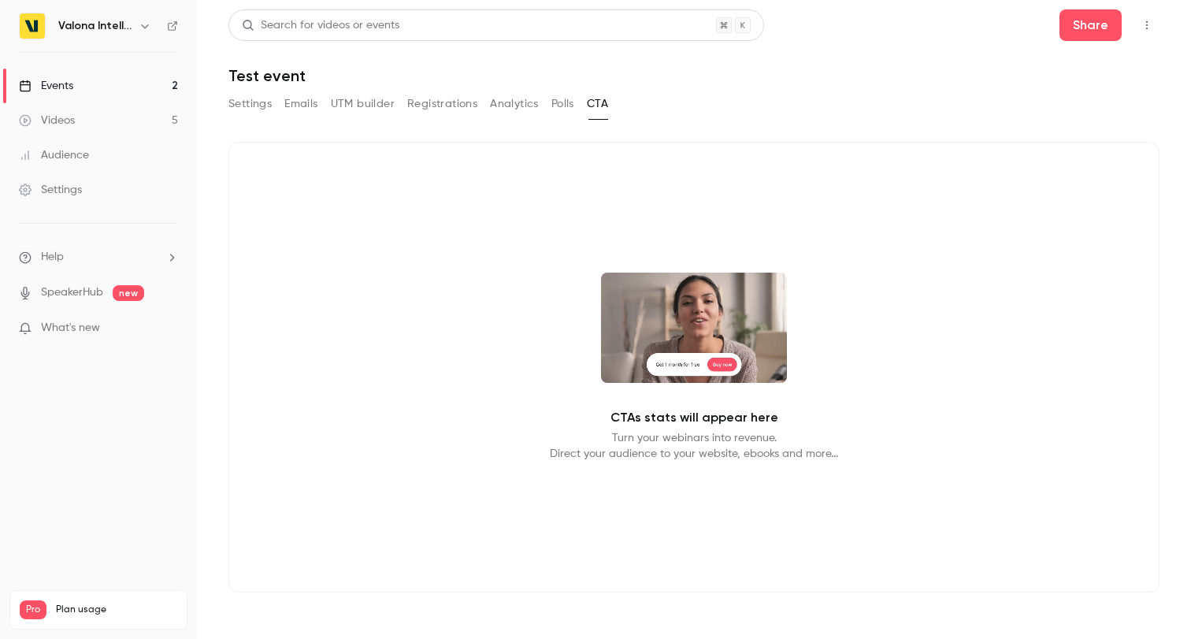
click at [569, 108] on button "Polls" at bounding box center [562, 103] width 23 height 25
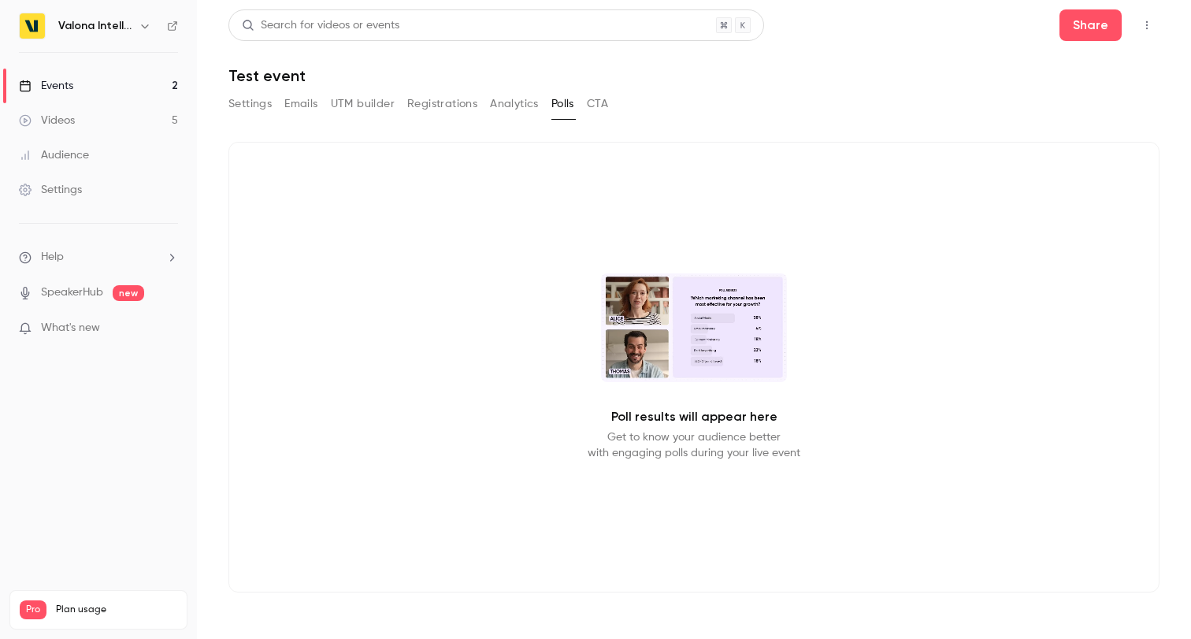
click at [360, 101] on button "UTM builder" at bounding box center [363, 103] width 64 height 25
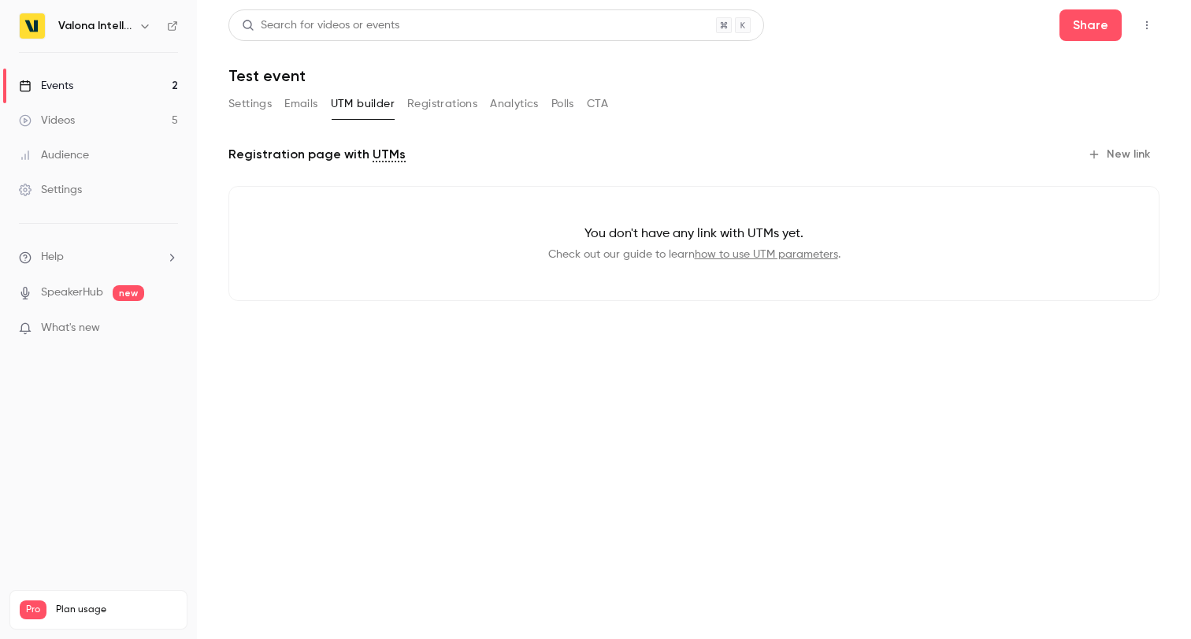
click at [300, 102] on button "Emails" at bounding box center [300, 103] width 33 height 25
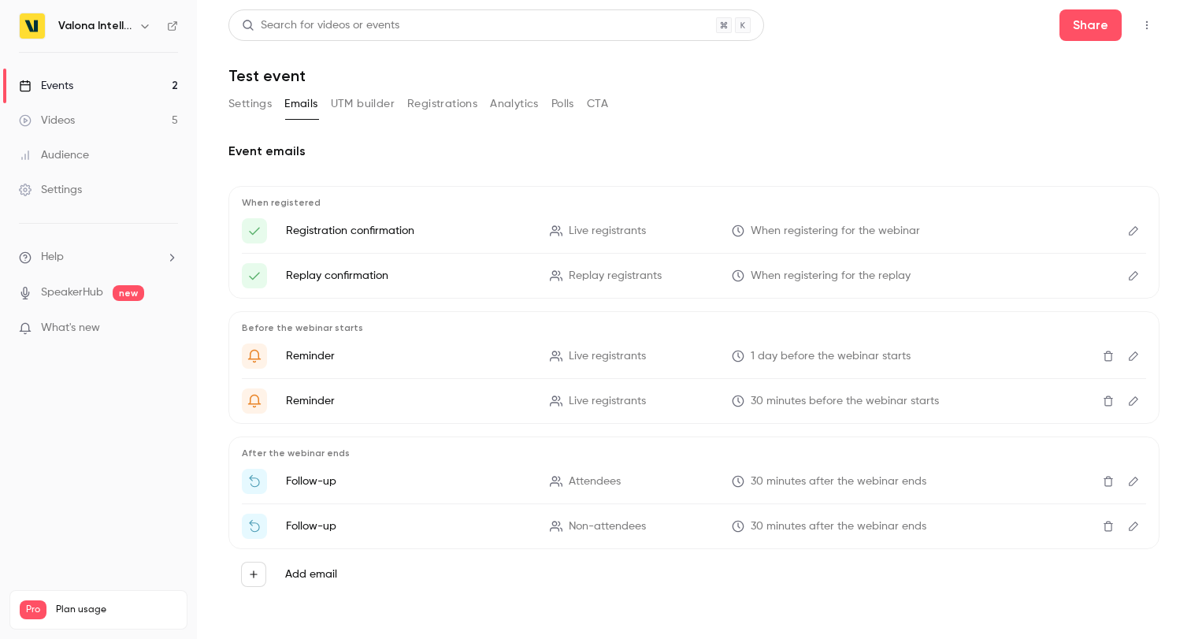
click at [250, 103] on button "Settings" at bounding box center [249, 103] width 43 height 25
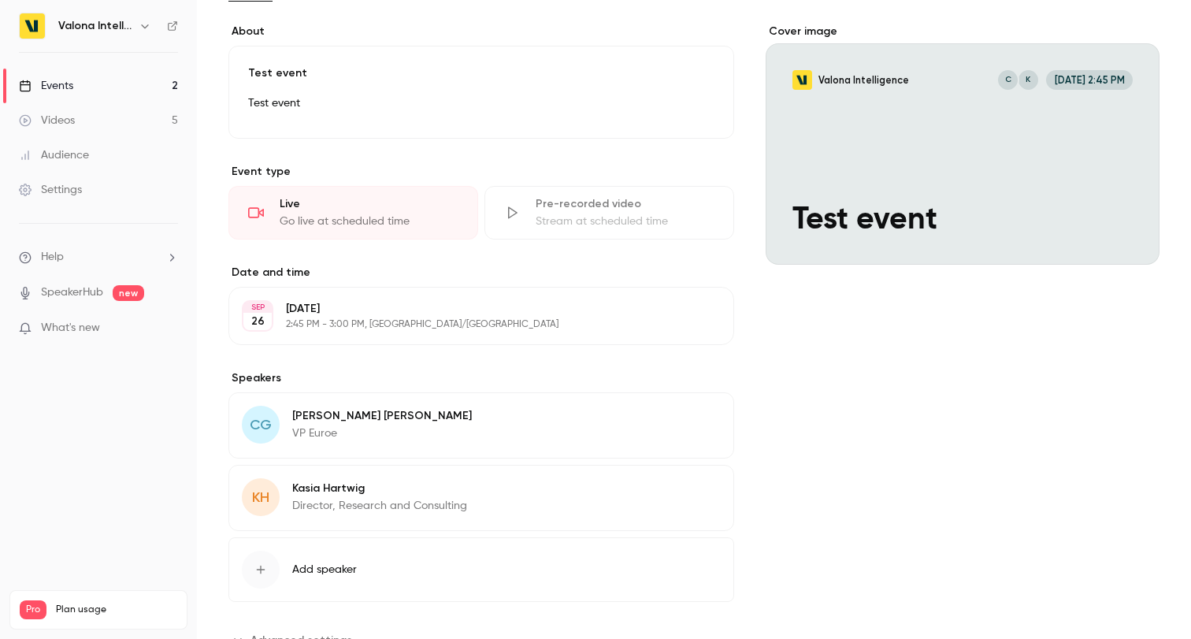
scroll to position [179, 0]
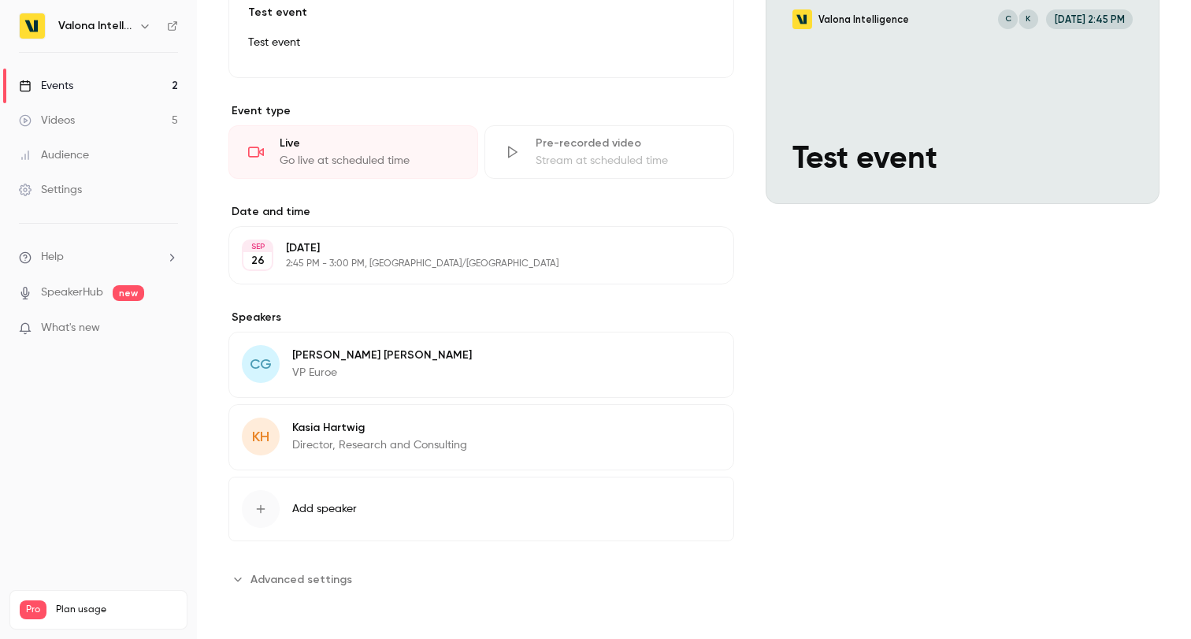
click at [292, 575] on span "Advanced settings" at bounding box center [301, 579] width 102 height 17
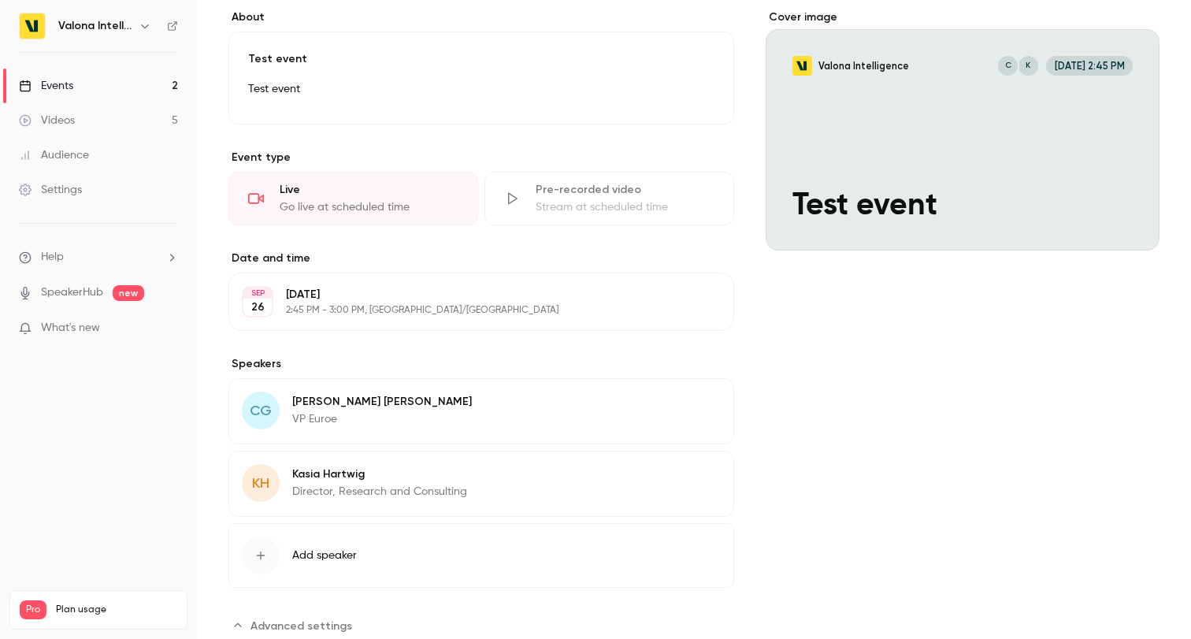
scroll to position [0, 0]
